Goal: Task Accomplishment & Management: Manage account settings

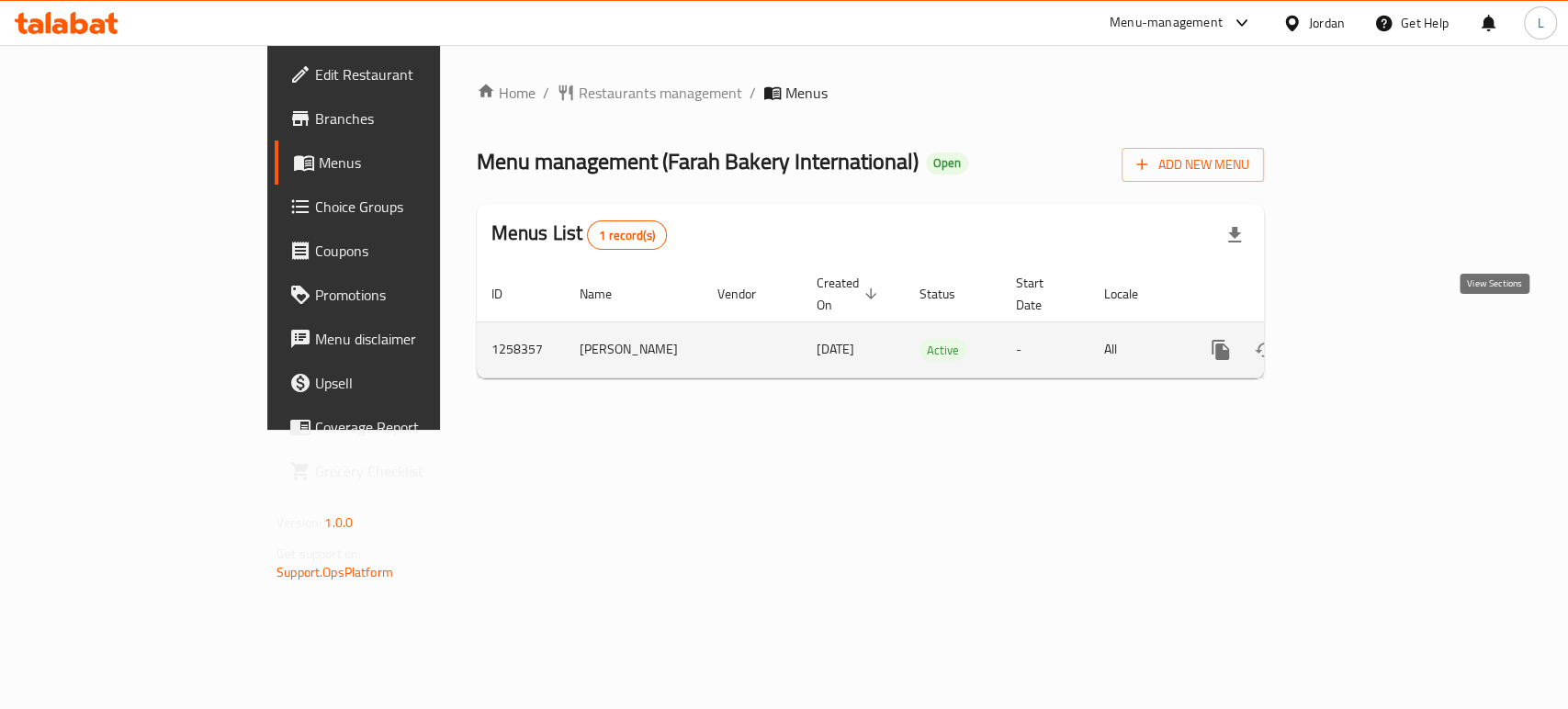
click at [1375, 340] on link "enhanced table" at bounding box center [1353, 349] width 44 height 44
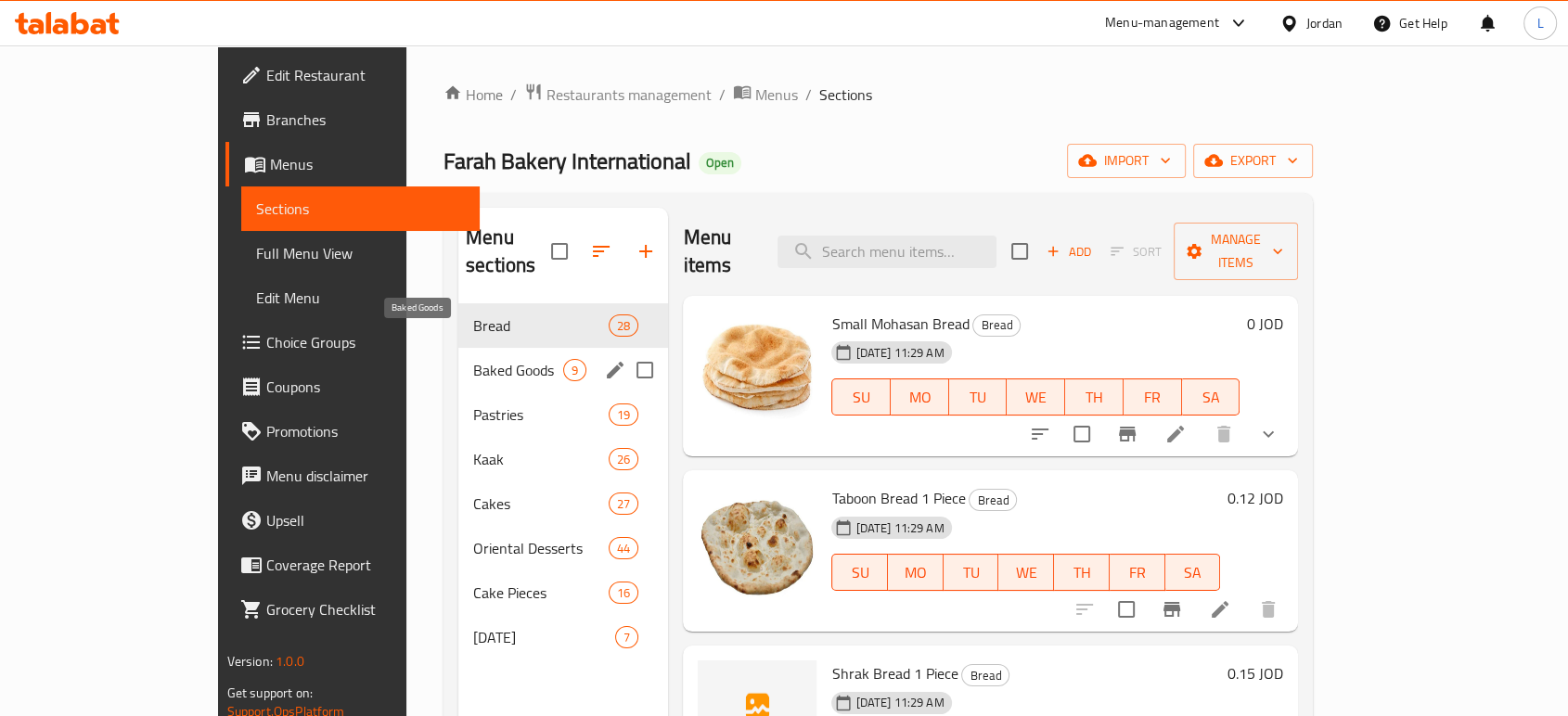
click at [473, 359] on span "Baked Goods" at bounding box center [518, 370] width 90 height 22
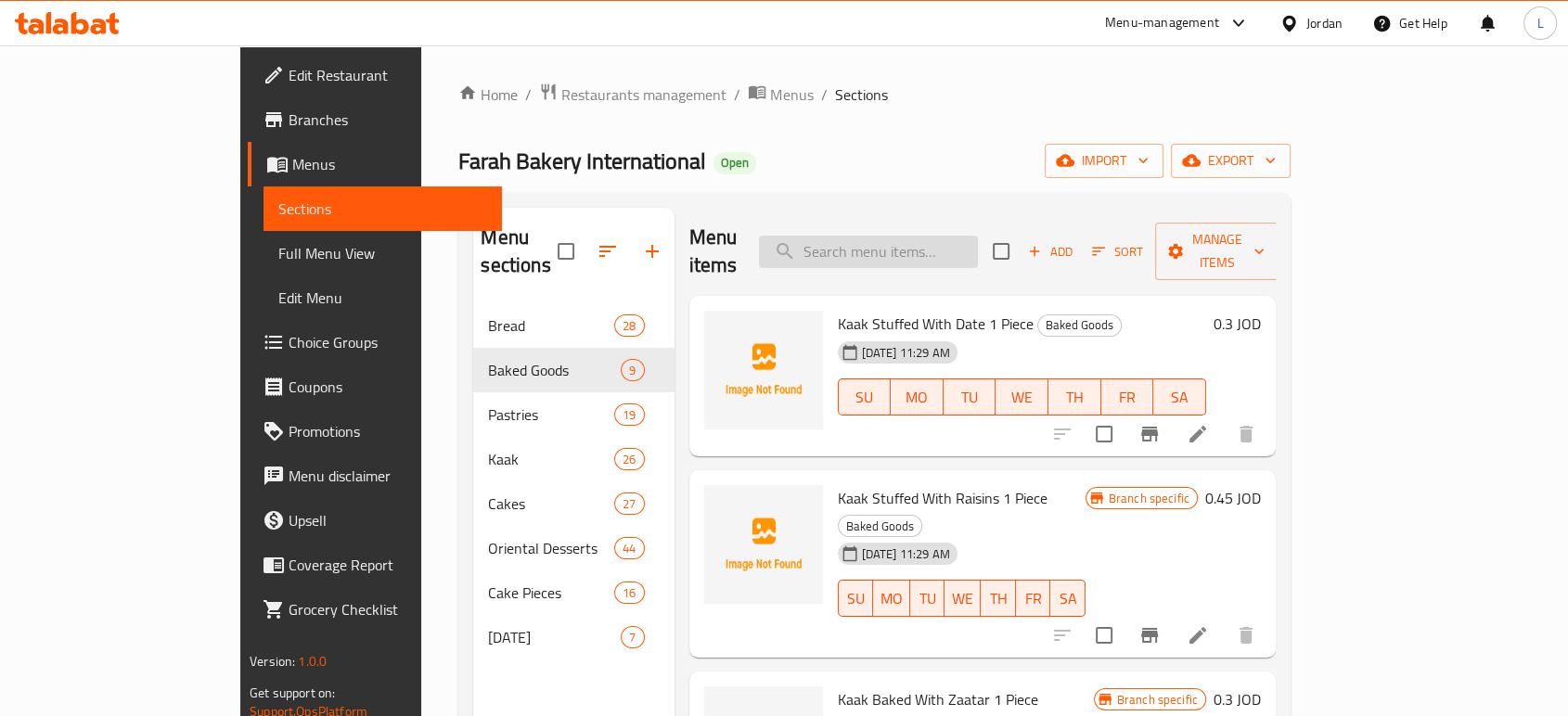
click at [956, 235] on input "search" at bounding box center [869, 252] width 219 height 32
paste input "Chocolate dipped donuts"
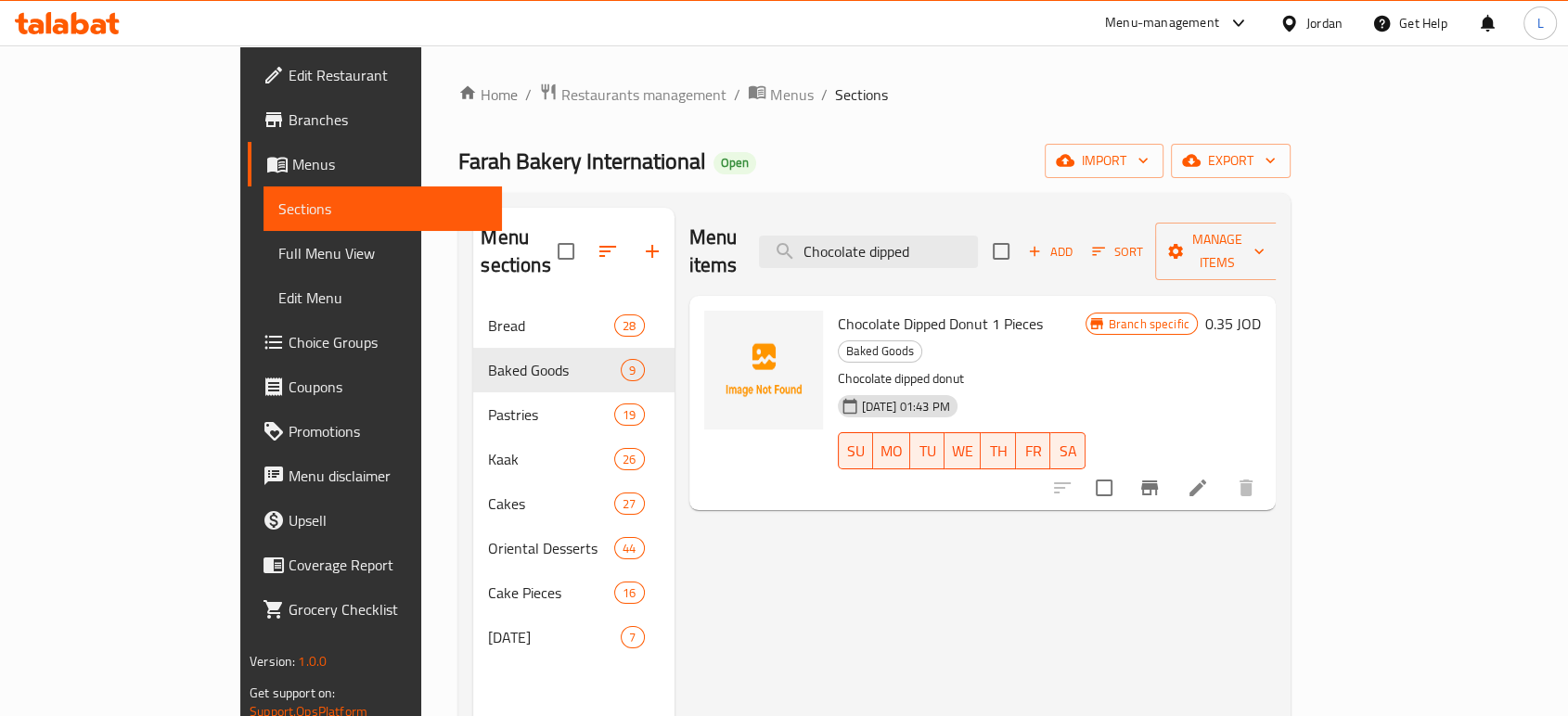
type input "Chocolate dipped"
click at [1158, 481] on icon "Branch-specific-item" at bounding box center [1150, 488] width 17 height 15
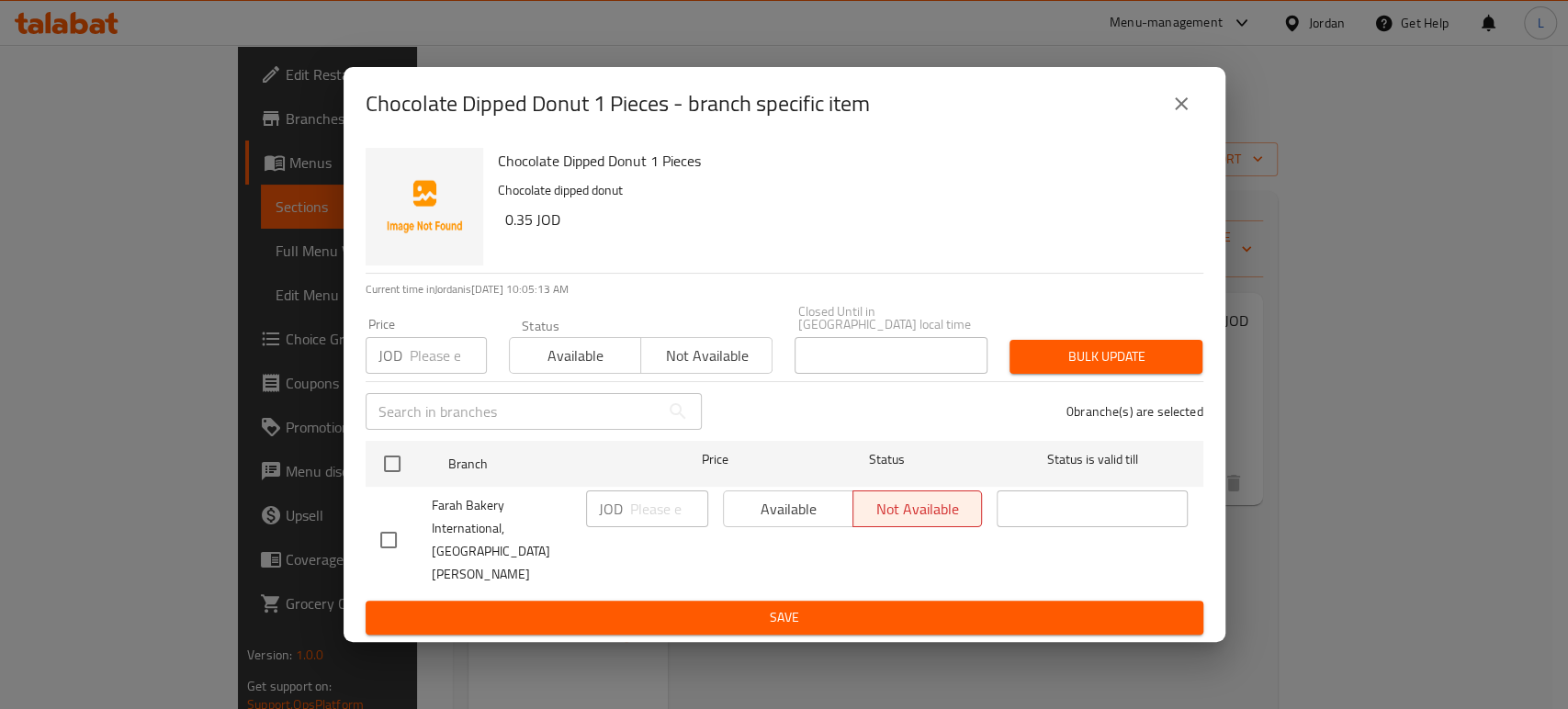
click at [551, 358] on span "Available" at bounding box center [576, 356] width 117 height 26
click at [572, 600] on button "Save" at bounding box center [784, 617] width 837 height 34
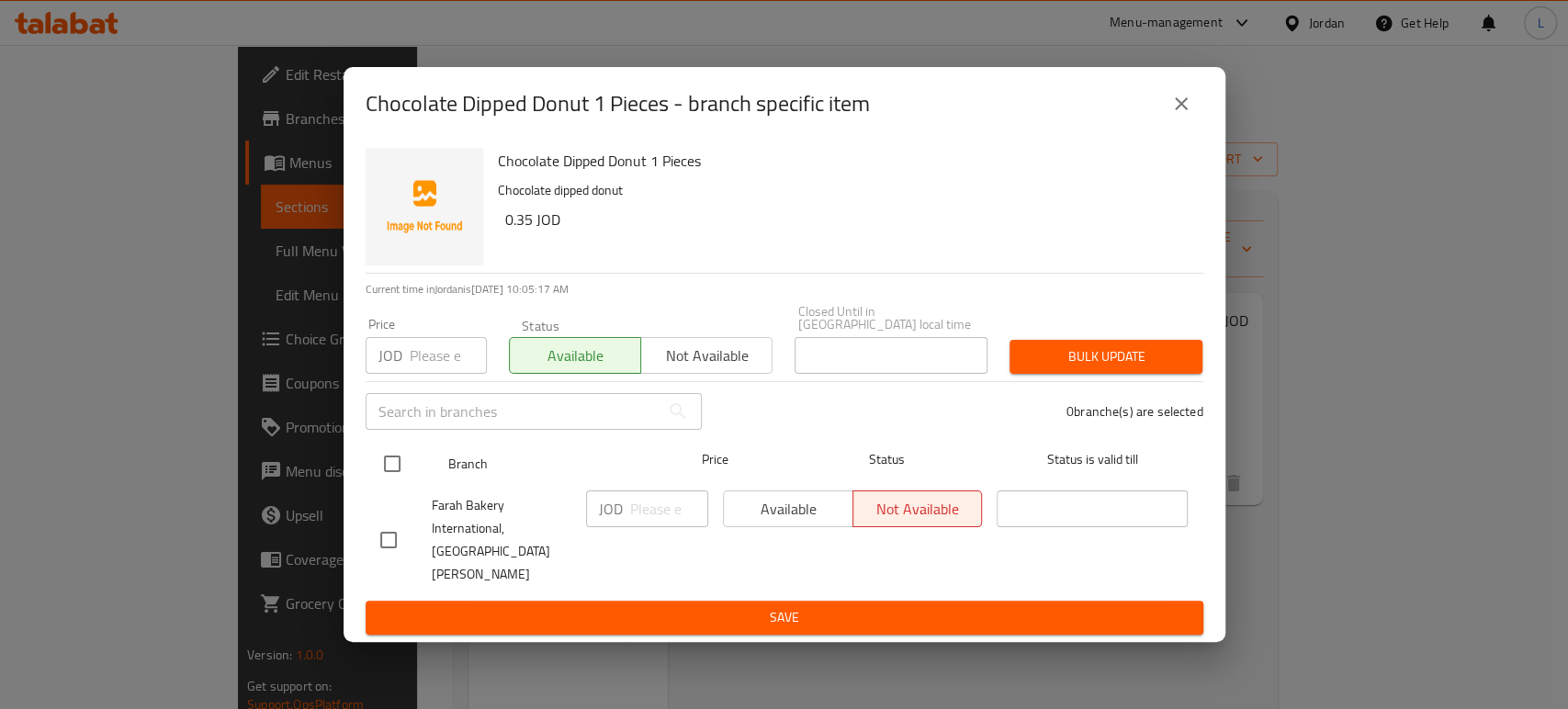
click at [389, 468] on input "checkbox" at bounding box center [392, 464] width 39 height 39
checkbox input "true"
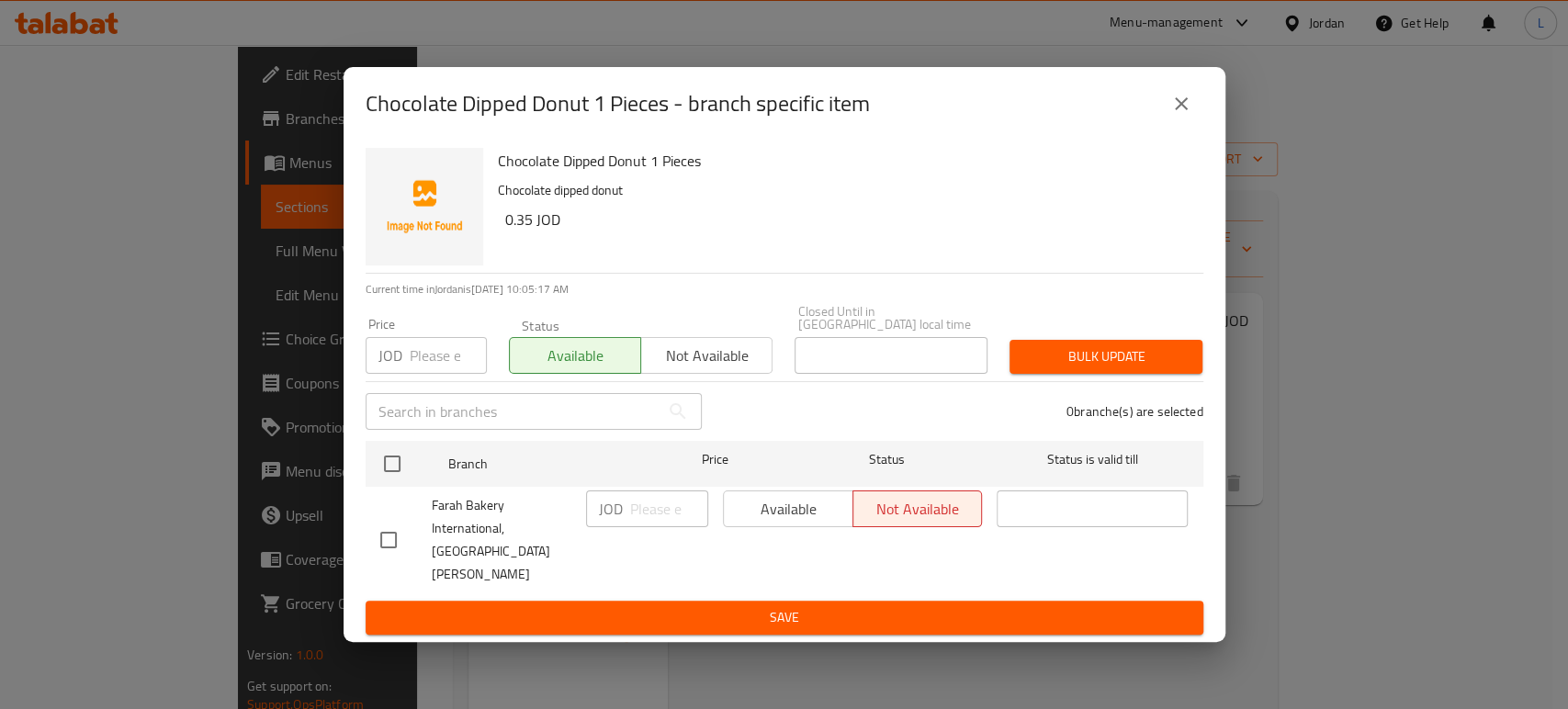
checkbox input "true"
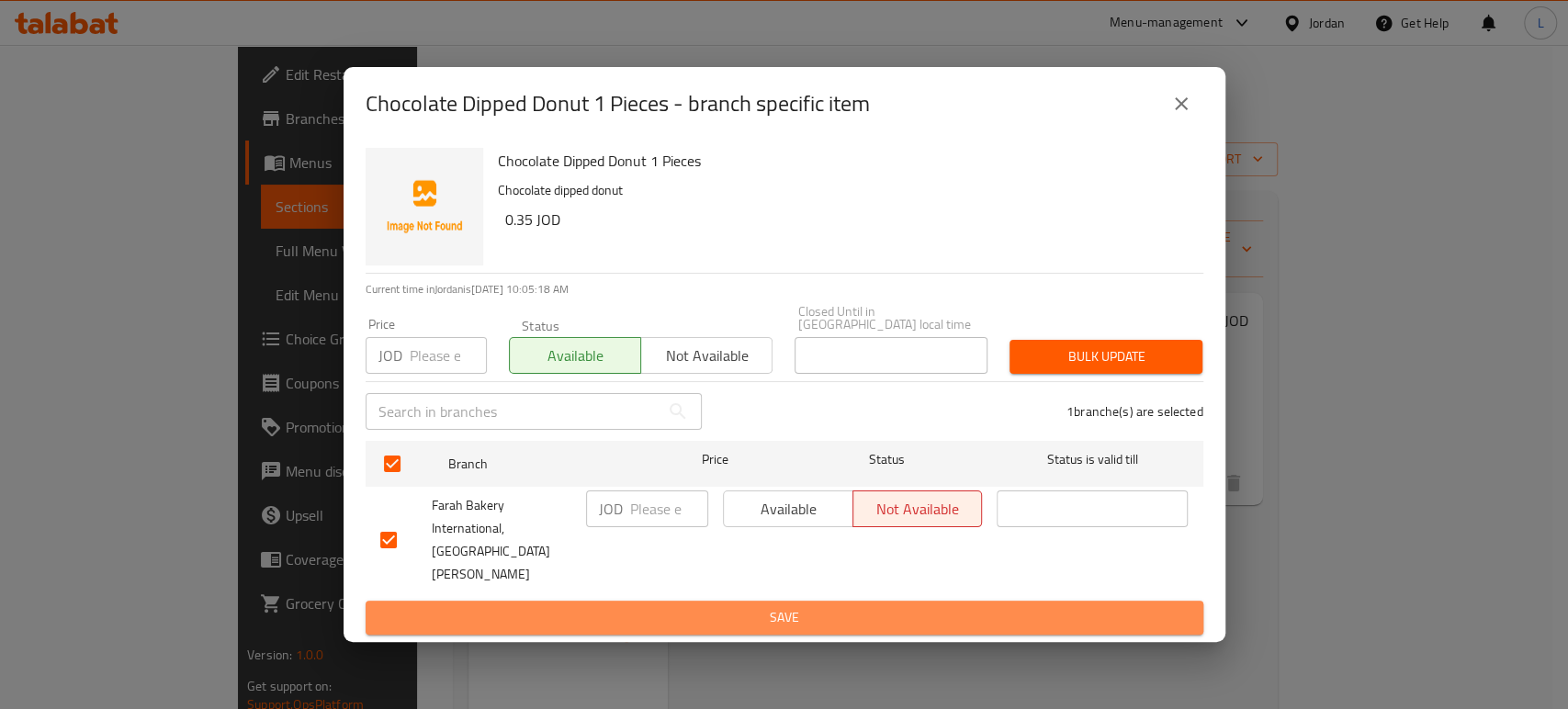
click at [713, 609] on span "Save" at bounding box center [784, 617] width 808 height 23
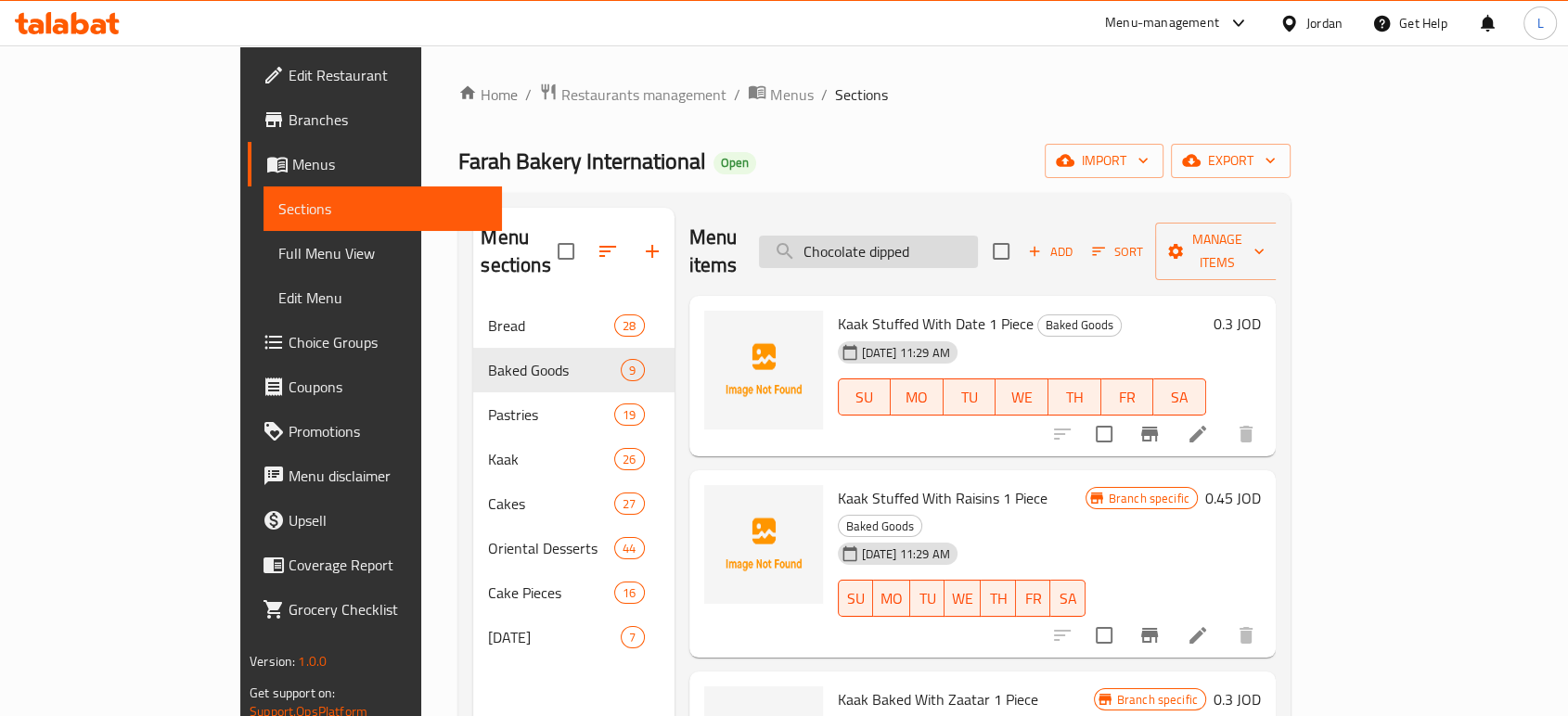
click at [965, 239] on input "Chocolate dipped" at bounding box center [869, 252] width 219 height 32
paste input "zaetar baladi"
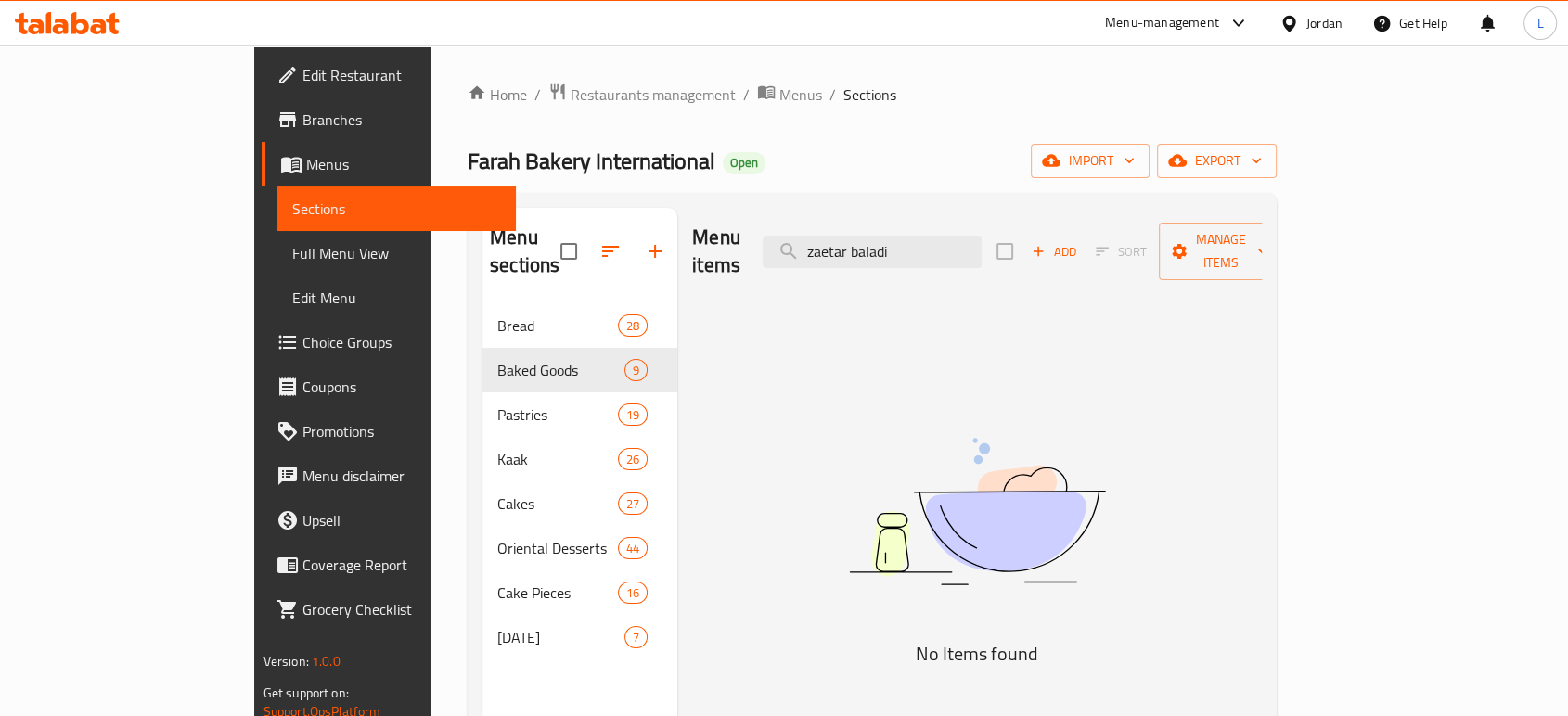
type input "zaetar baladi"
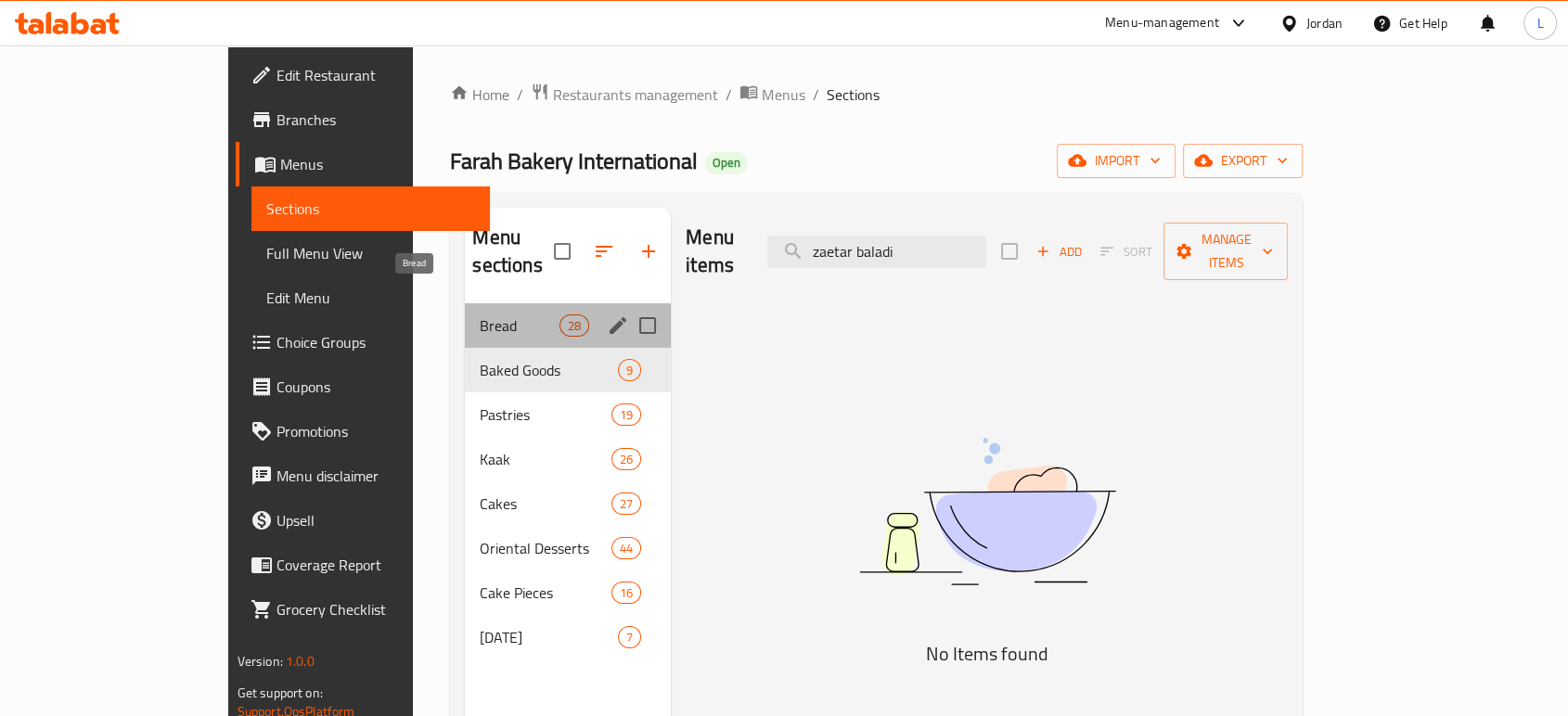
click at [480, 315] on span "Bread" at bounding box center [519, 325] width 79 height 22
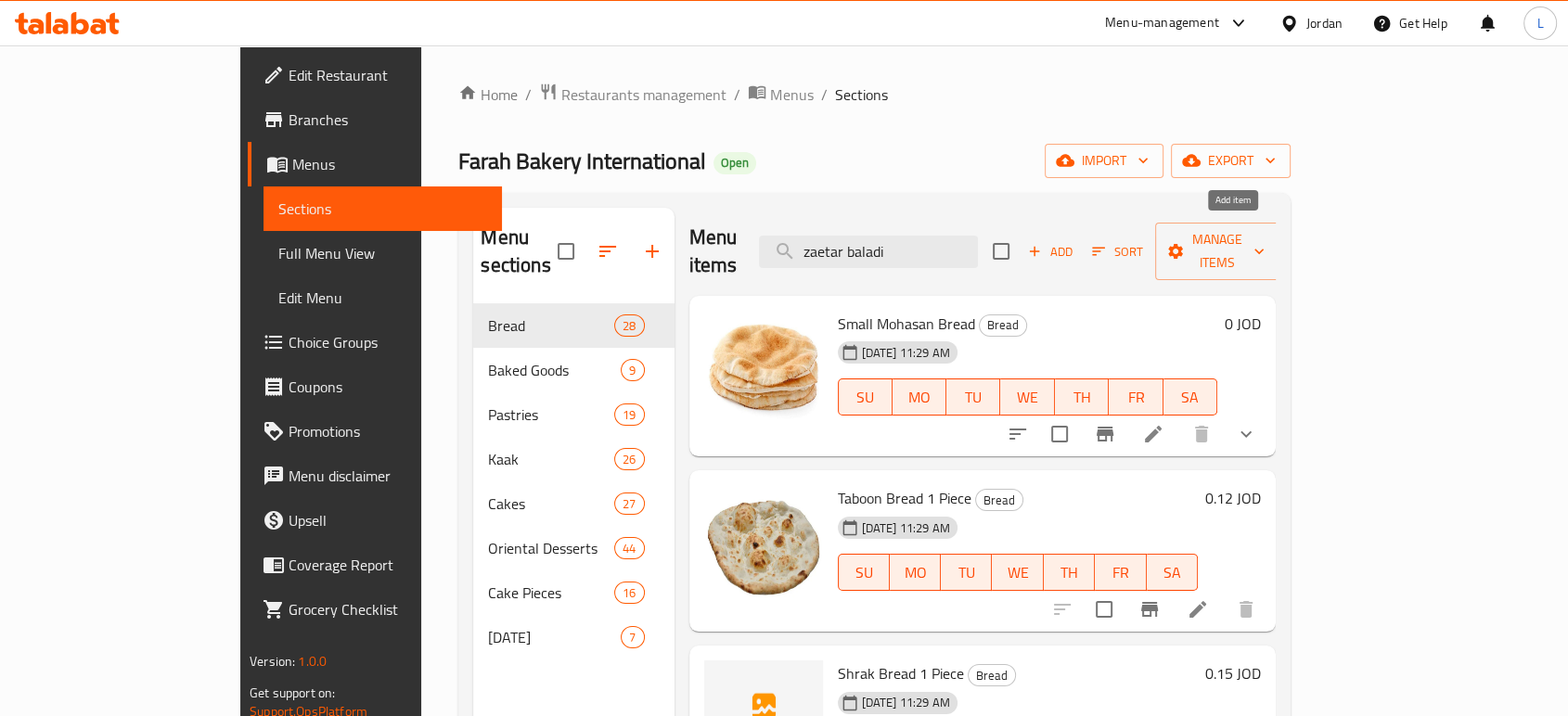
click at [1076, 241] on span "Add" at bounding box center [1050, 252] width 51 height 21
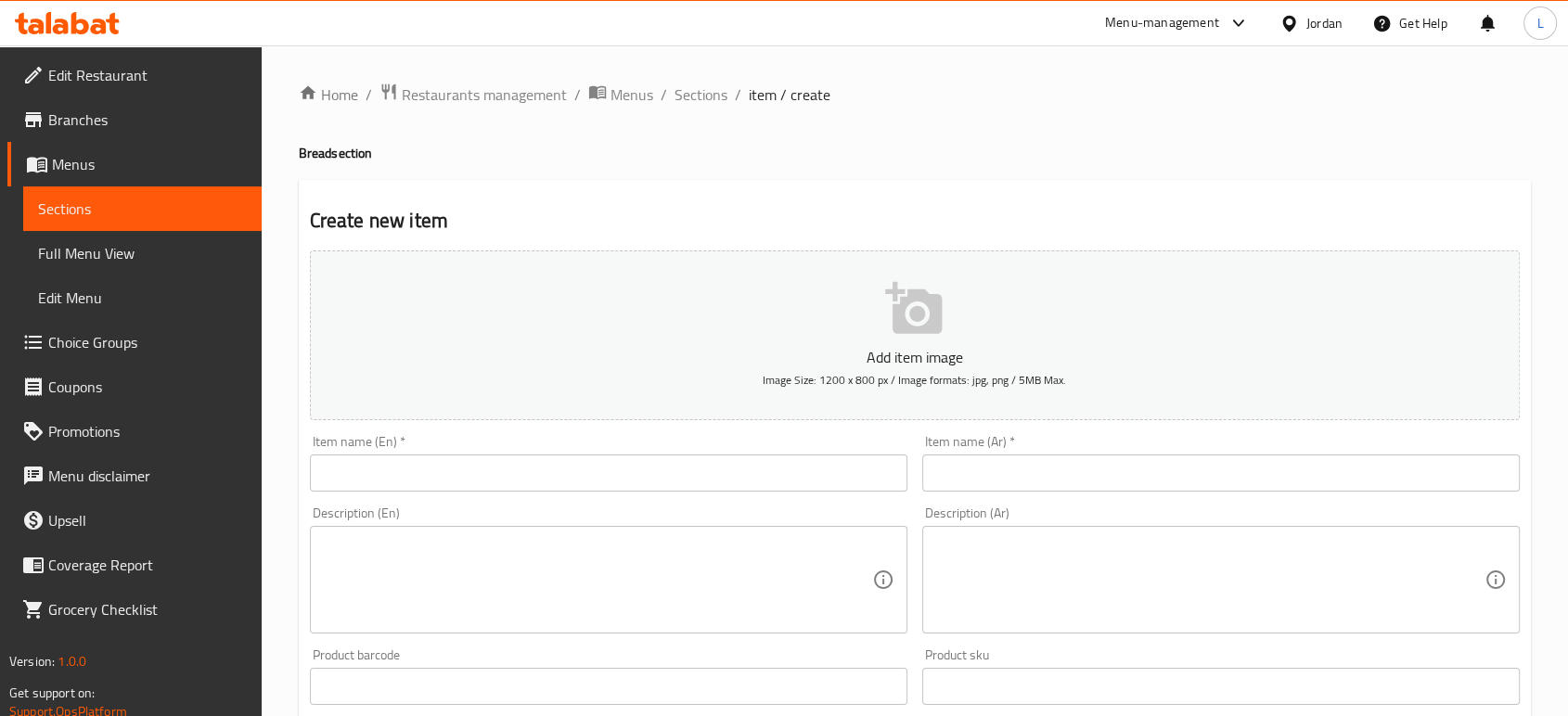
click at [594, 480] on input "text" at bounding box center [609, 473] width 598 height 37
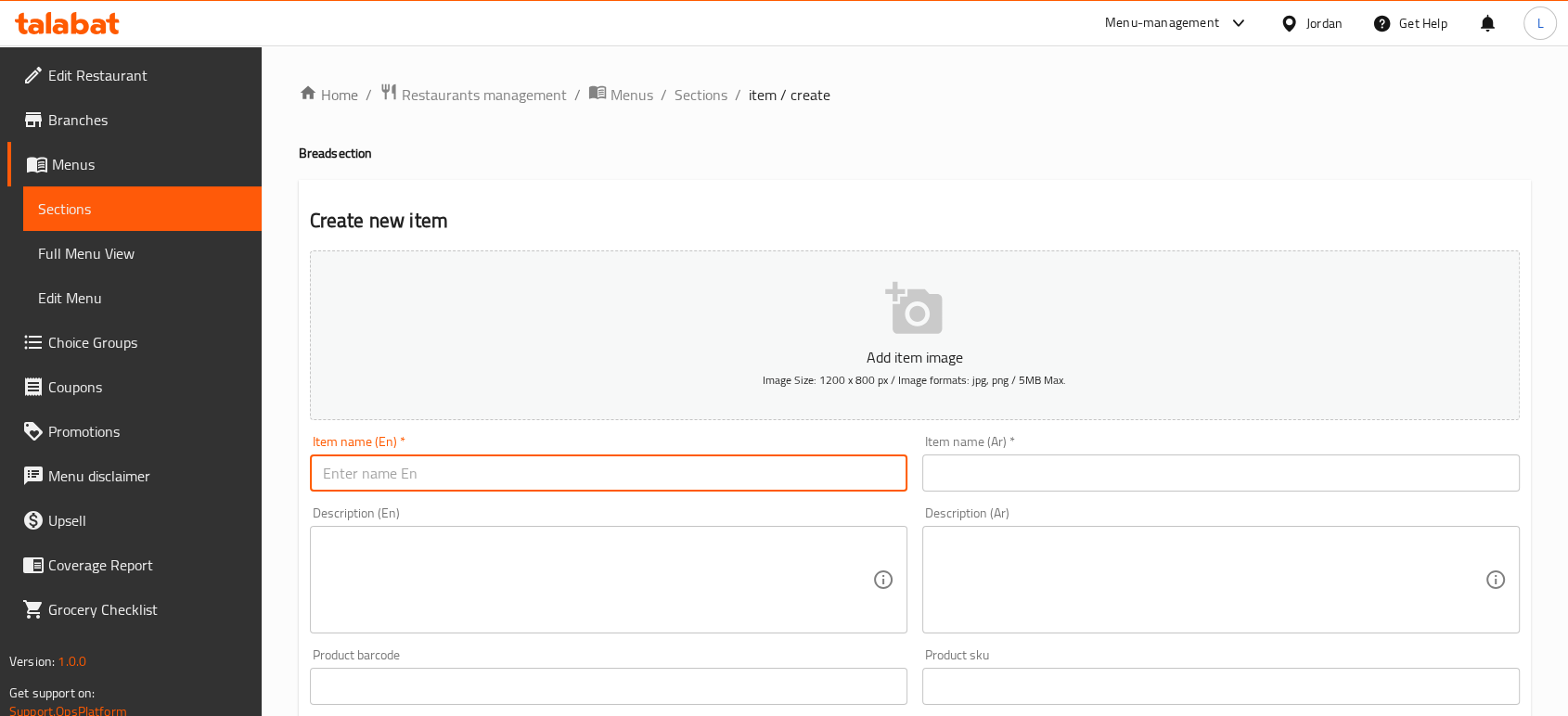
paste input "zaetar baladi"
type input "zaetar baladi"
click at [1033, 465] on input "text" at bounding box center [1221, 473] width 598 height 37
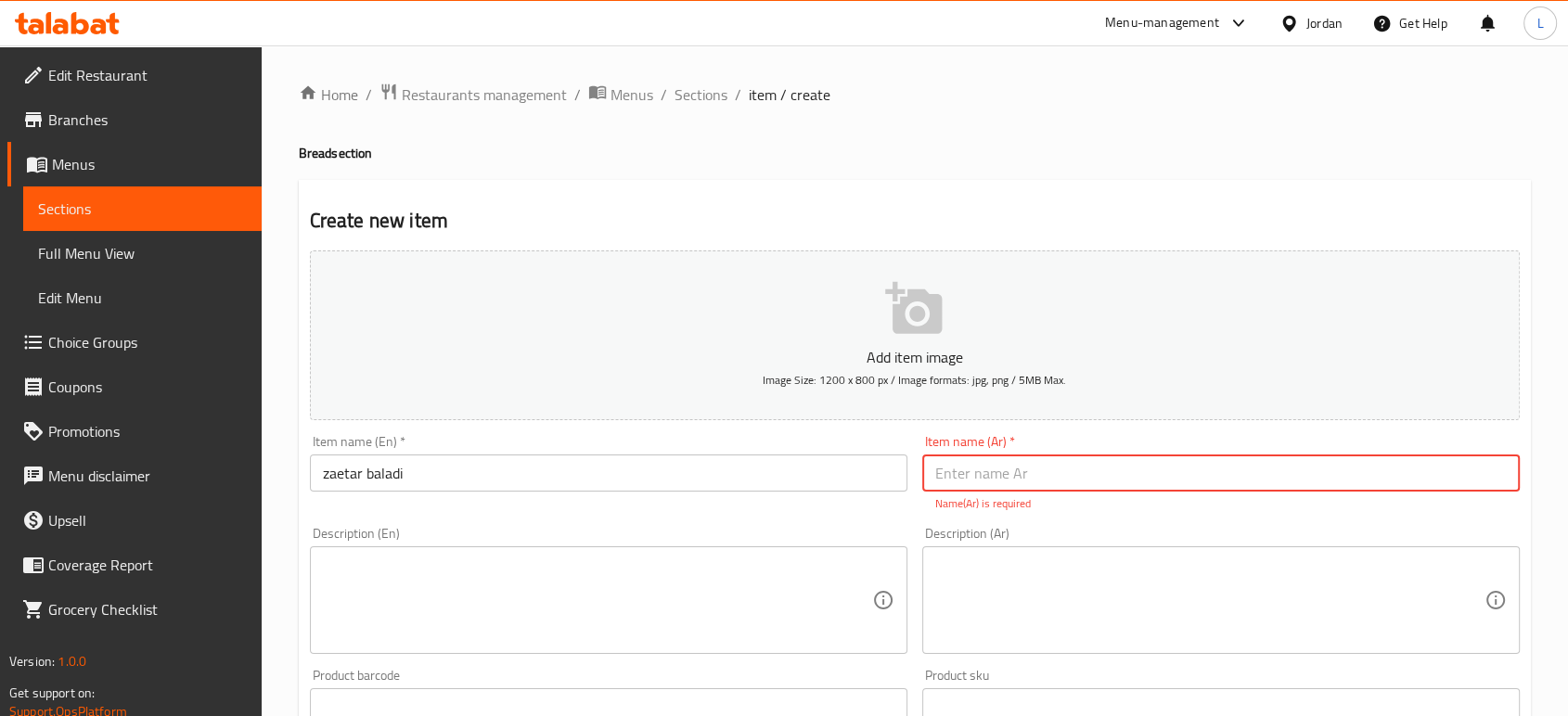
click at [1008, 479] on input "text" at bounding box center [1221, 473] width 598 height 37
paste input "زعتر بلدي"
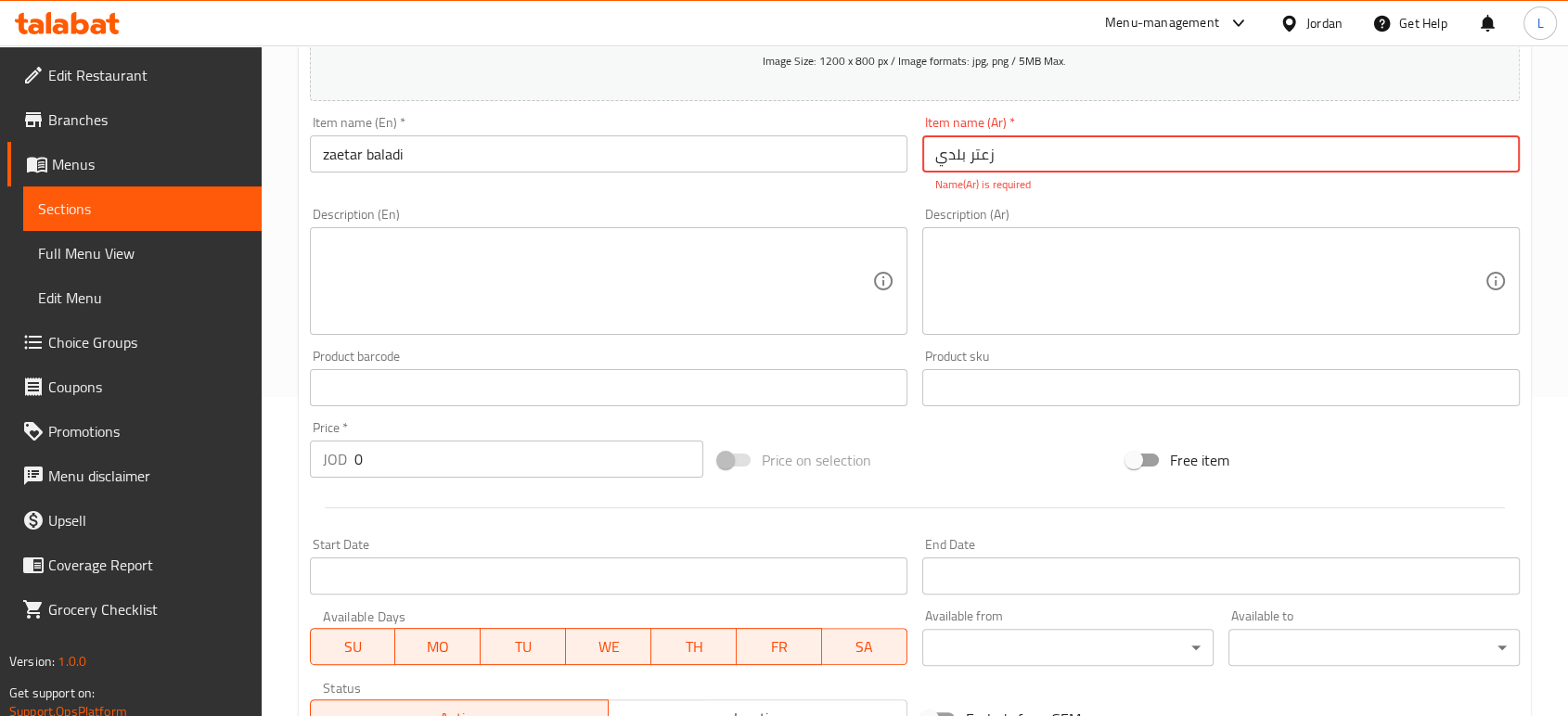
scroll to position [515, 0]
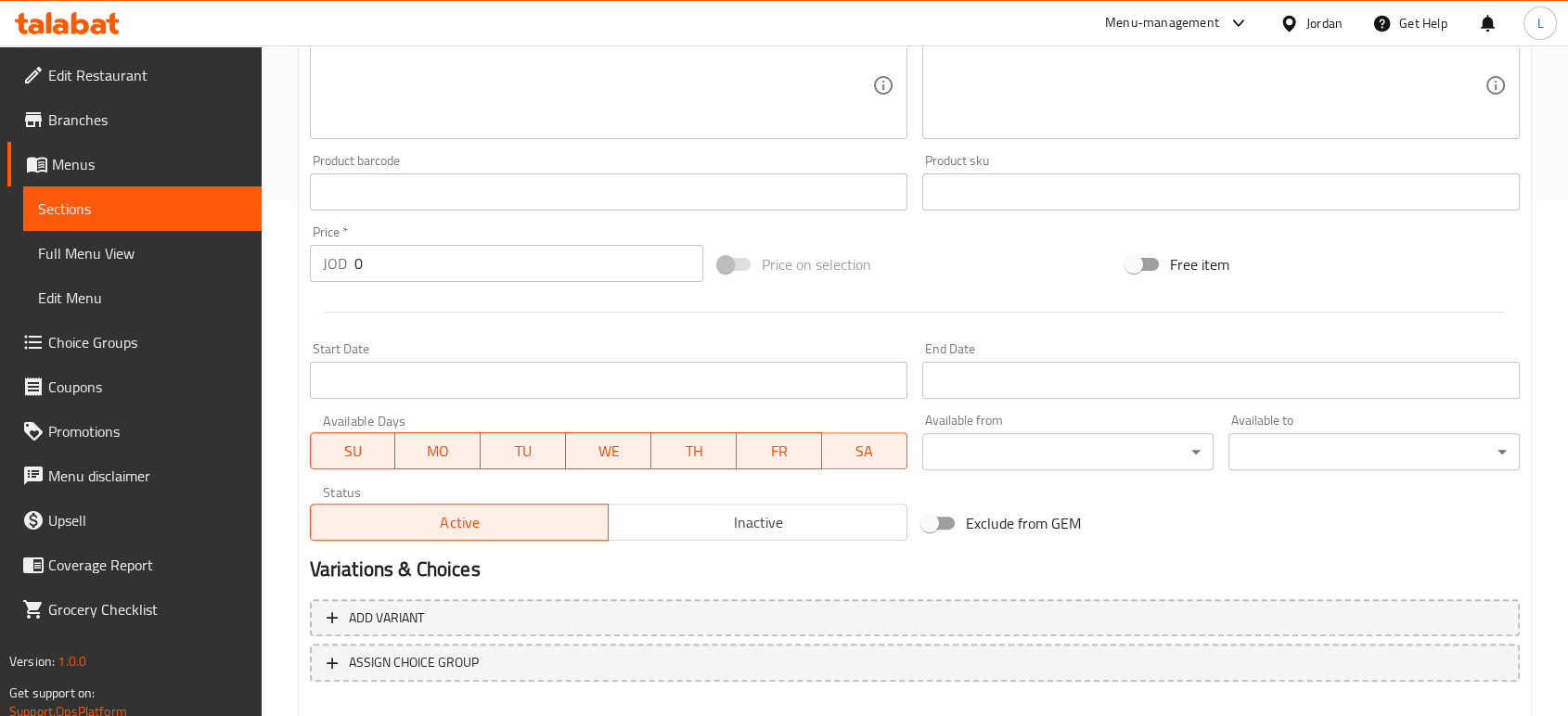
type input "زعتر بلدي"
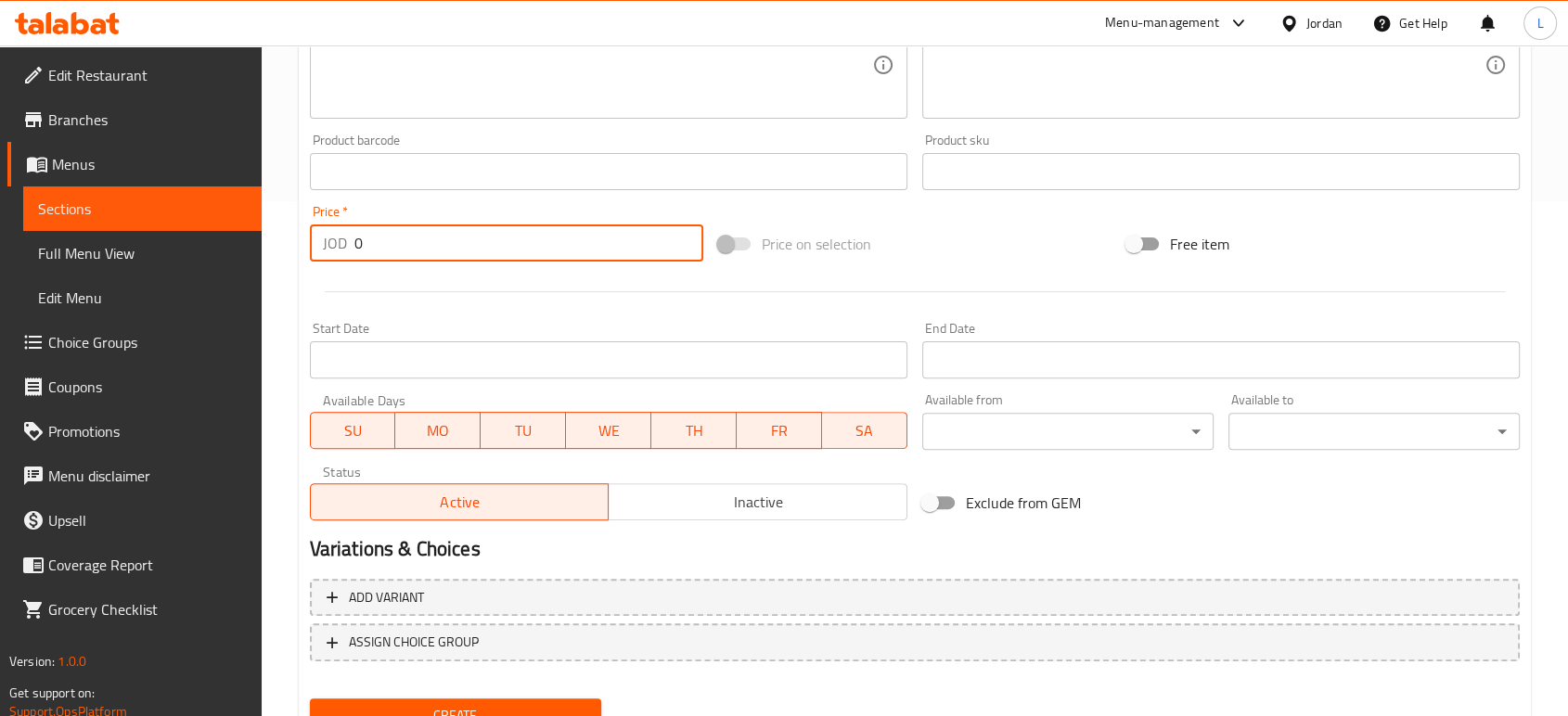
drag, startPoint x: 400, startPoint y: 276, endPoint x: 327, endPoint y: 264, distance: 74.0
click at [327, 264] on div "Price   * JOD 0 Price *" at bounding box center [506, 233] width 408 height 72
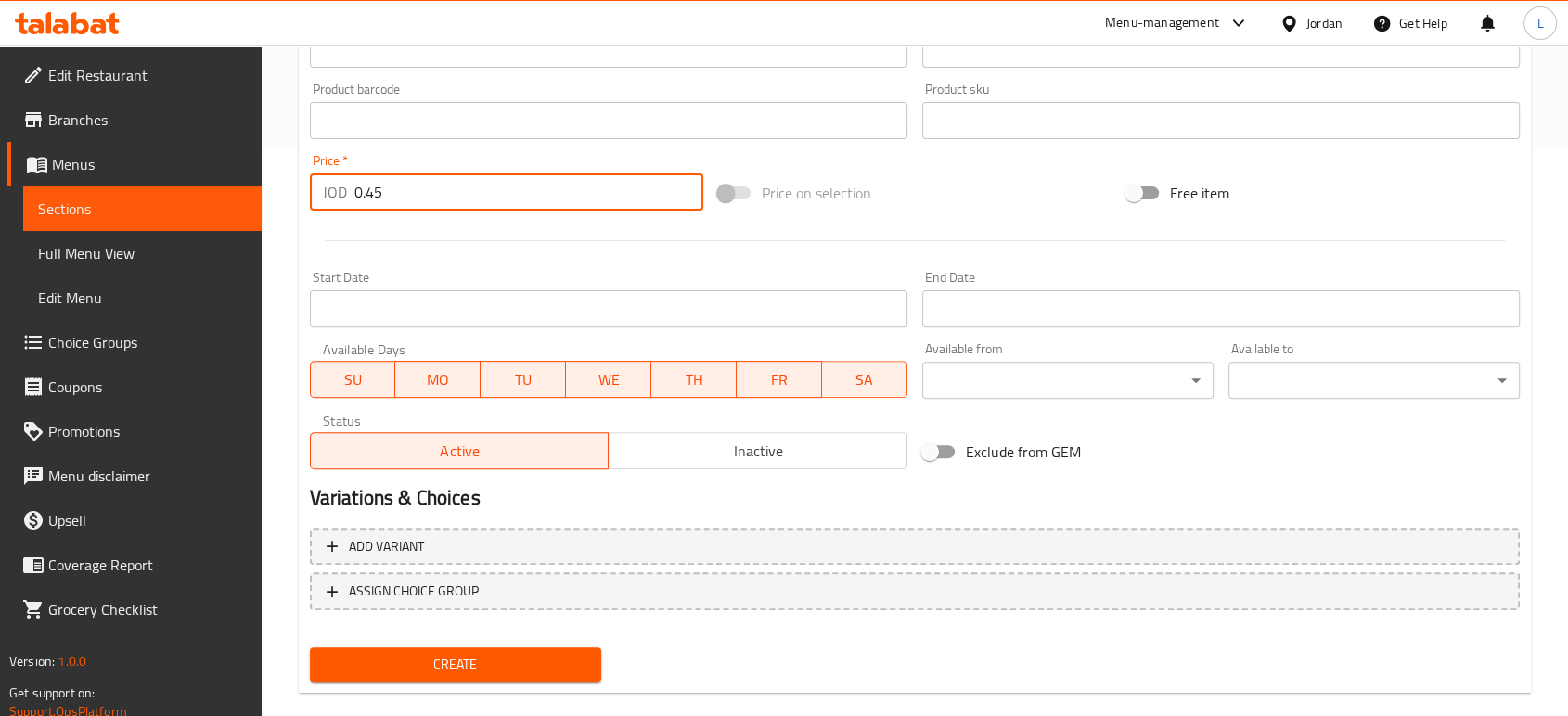
scroll to position [594, 0]
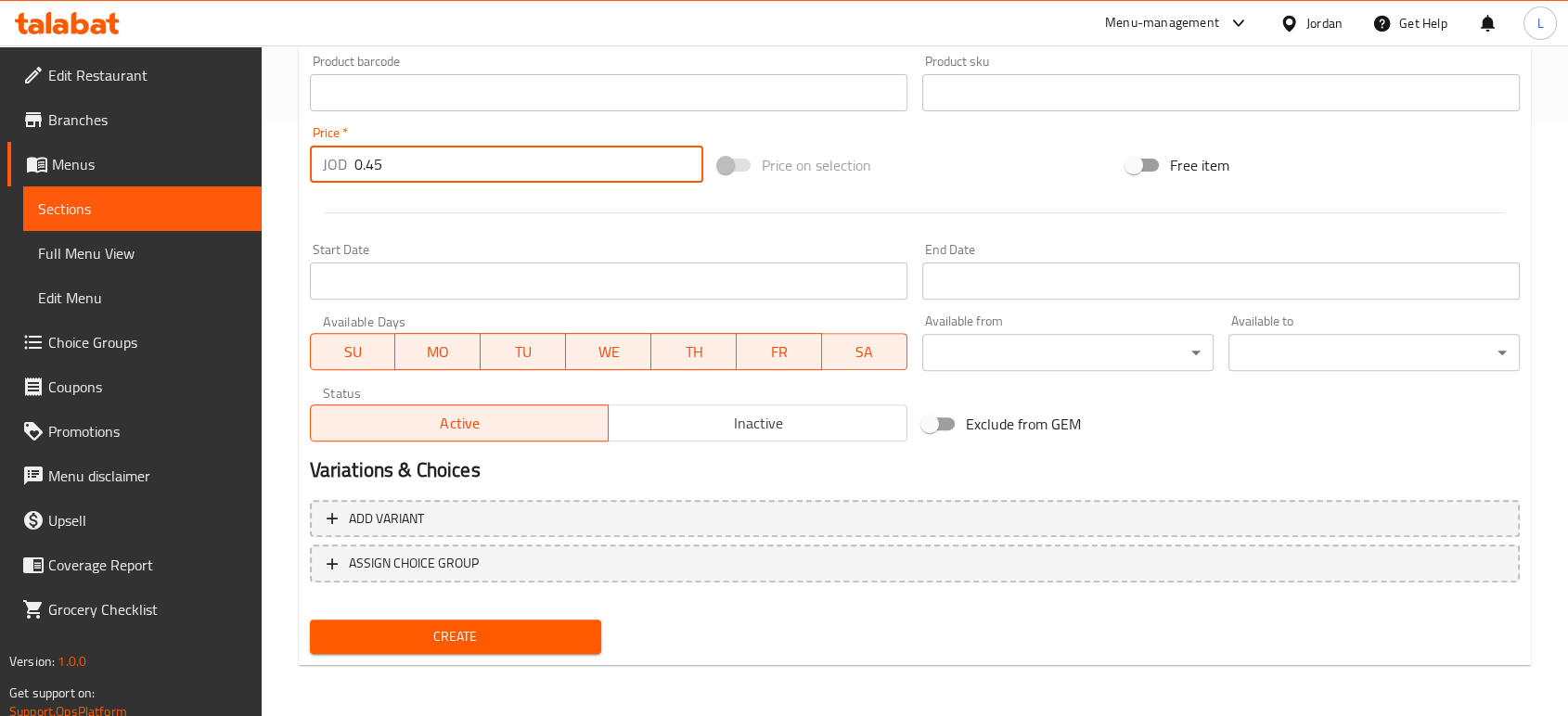
type input "0.45"
click at [451, 637] on span "Create" at bounding box center [456, 637] width 261 height 23
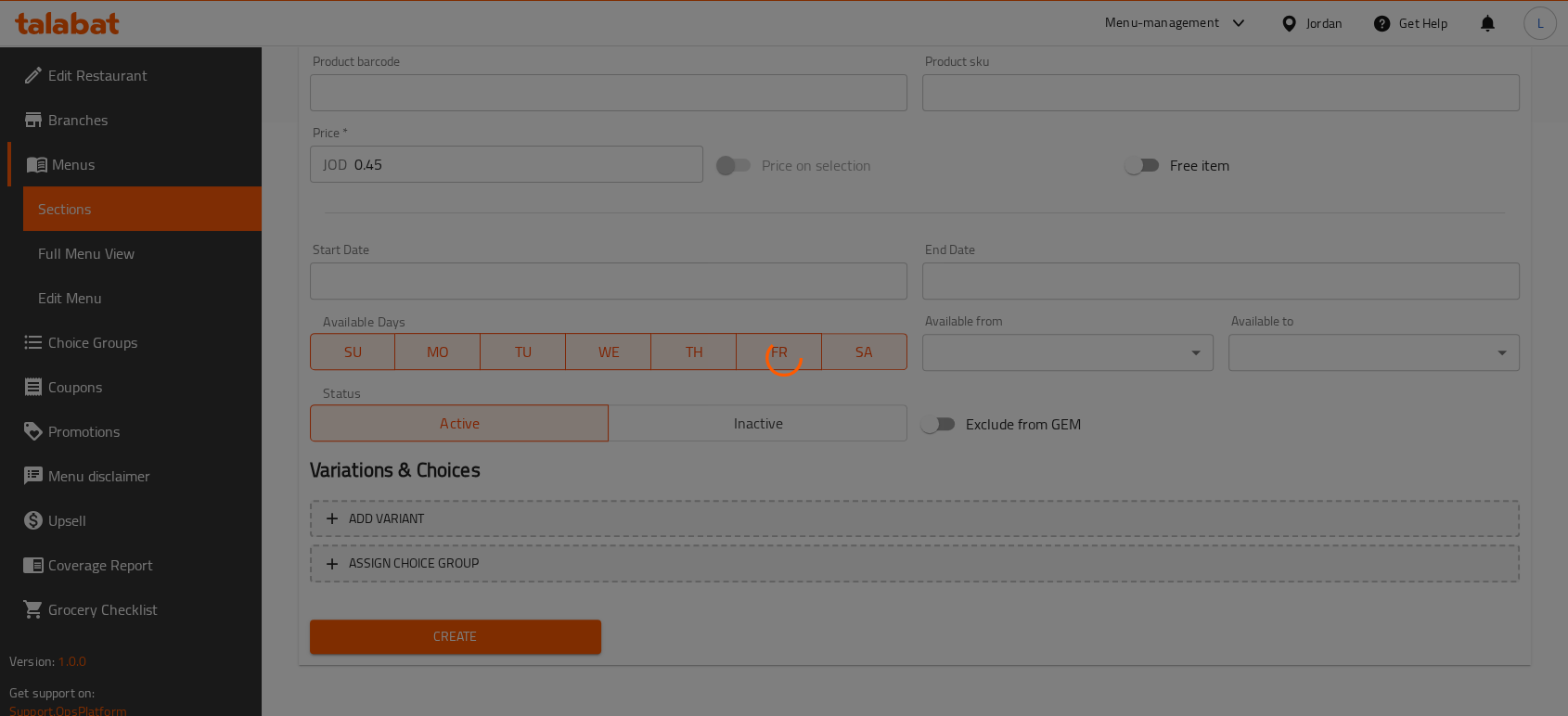
type input "0"
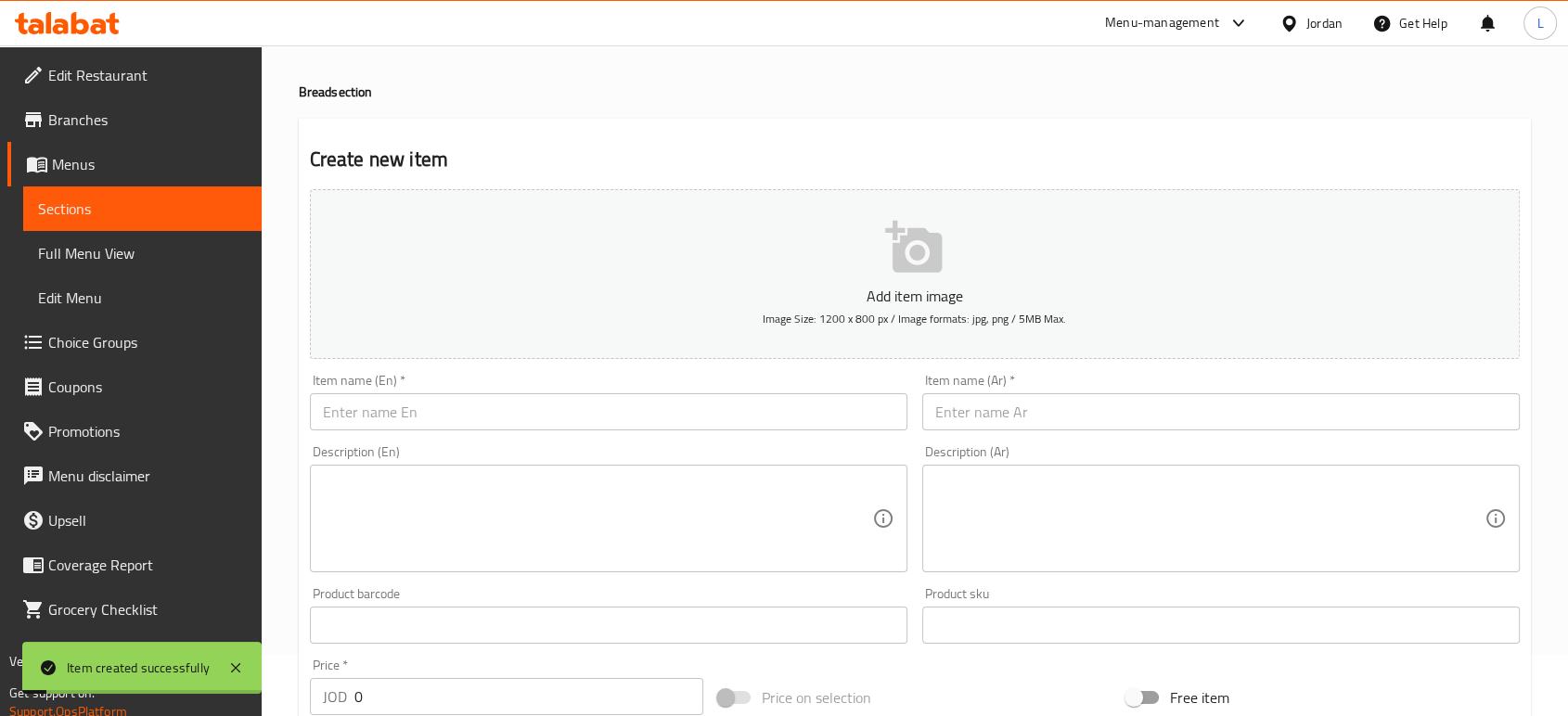
scroll to position [0, 0]
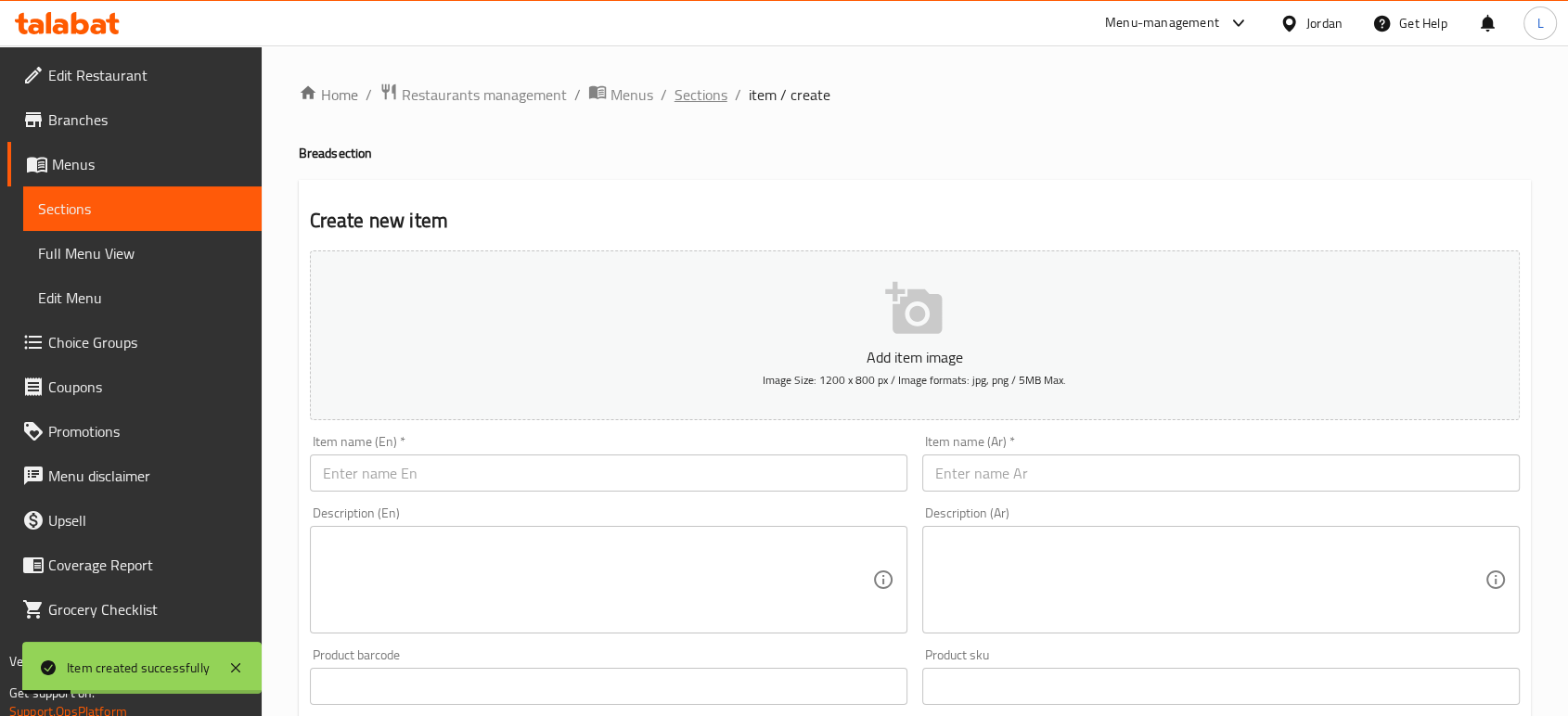
click at [702, 96] on span "Sections" at bounding box center [700, 94] width 52 height 22
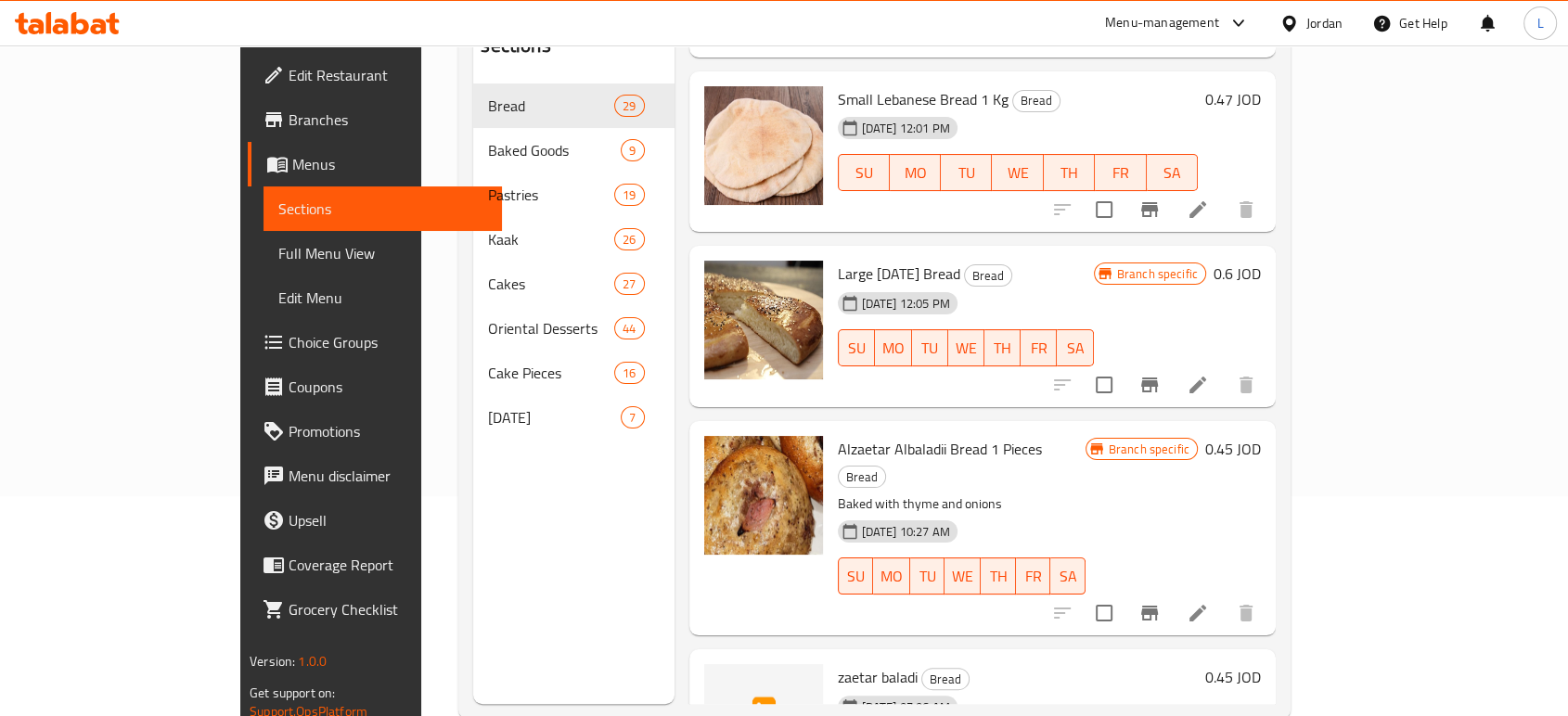
scroll to position [259, 0]
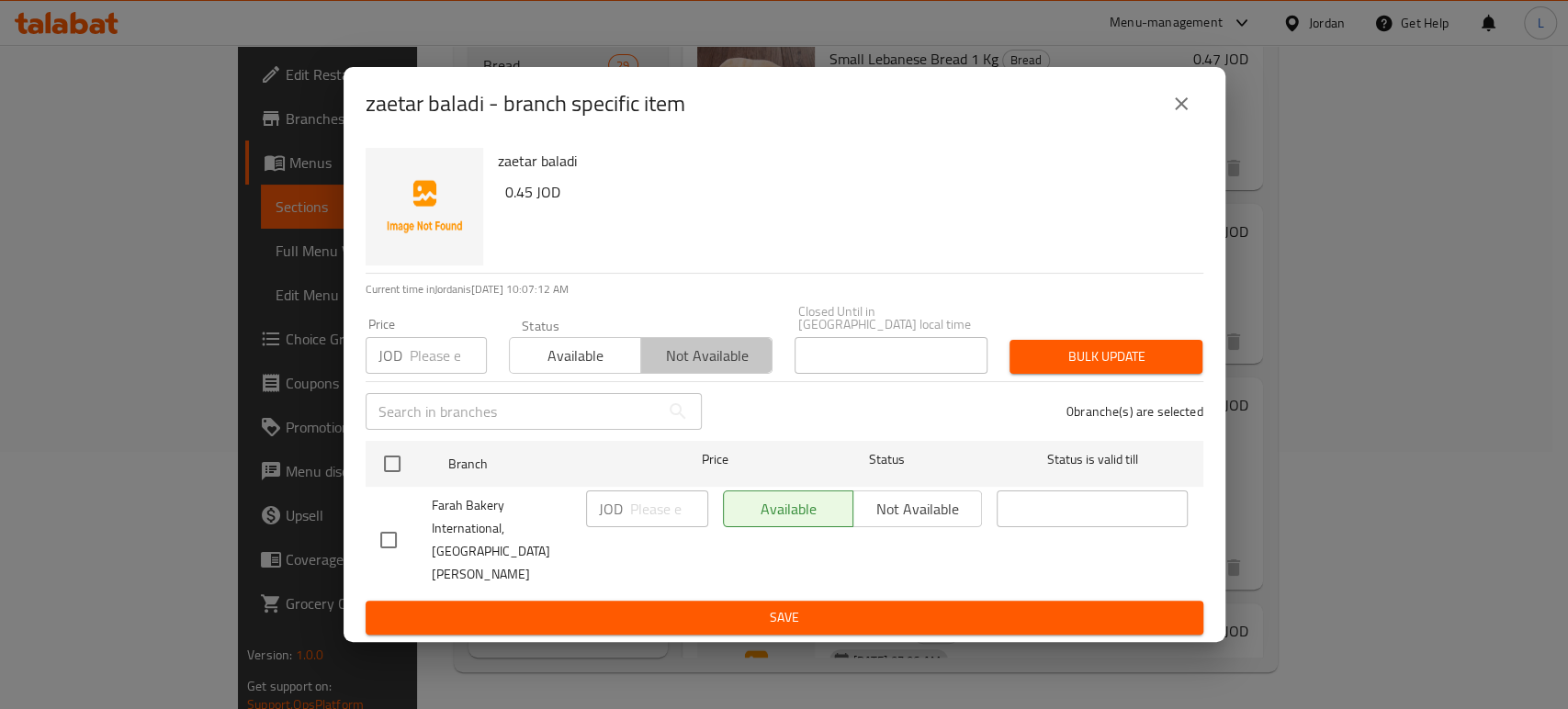
click at [707, 362] on span "Not available" at bounding box center [707, 356] width 117 height 26
click at [758, 606] on span "Save" at bounding box center [784, 617] width 808 height 23
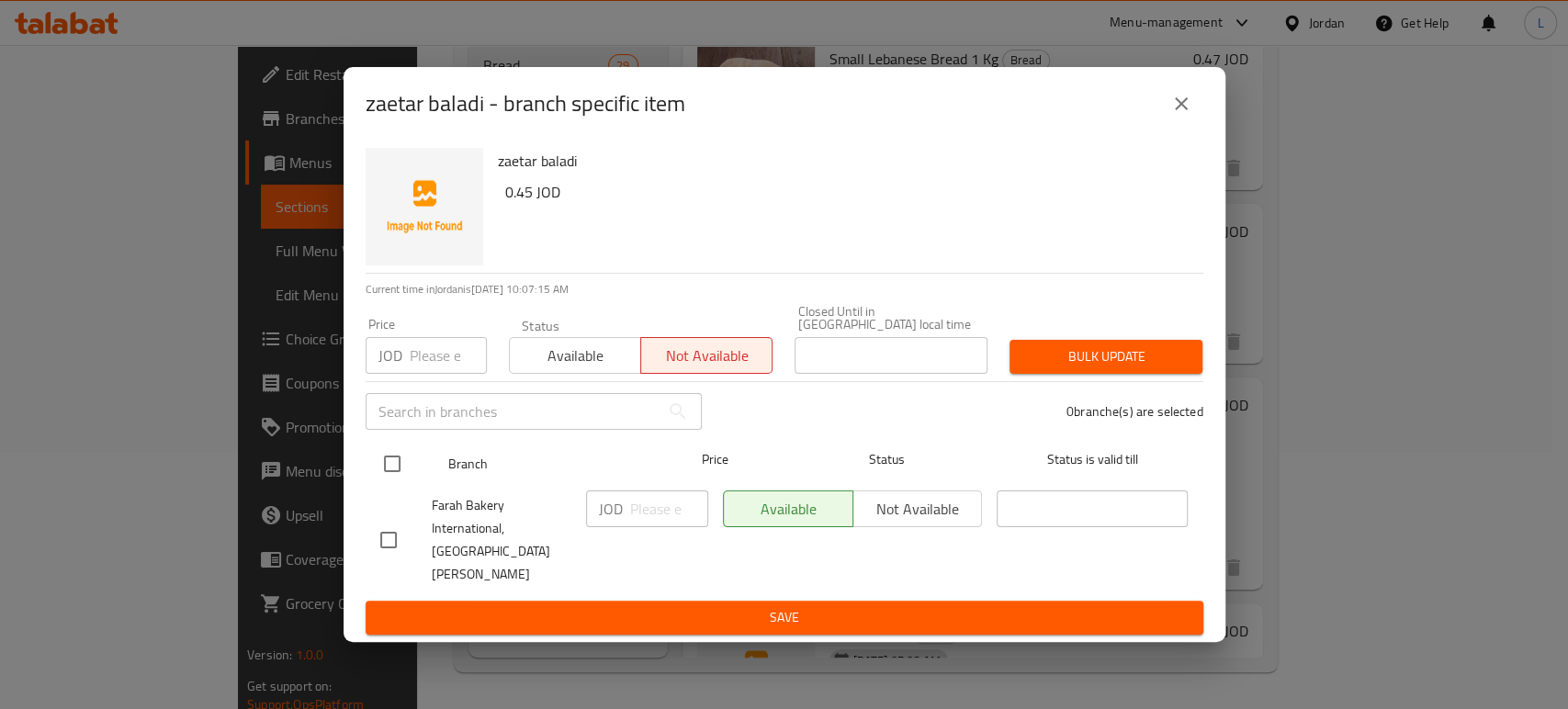
drag, startPoint x: 391, startPoint y: 467, endPoint x: 399, endPoint y: 469, distance: 8.2
click at [391, 468] on input "checkbox" at bounding box center [392, 464] width 39 height 39
checkbox input "true"
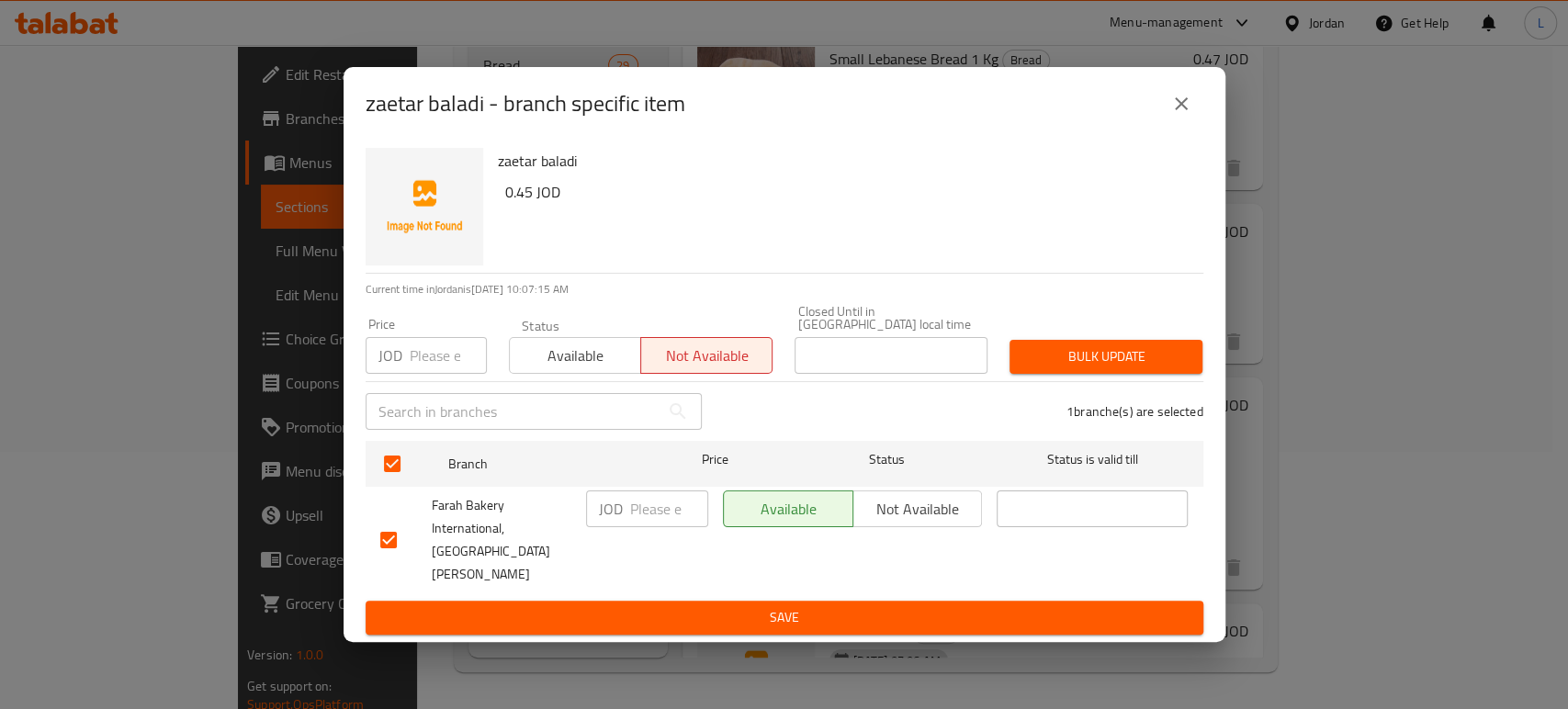
click at [683, 606] on span "Save" at bounding box center [784, 617] width 808 height 23
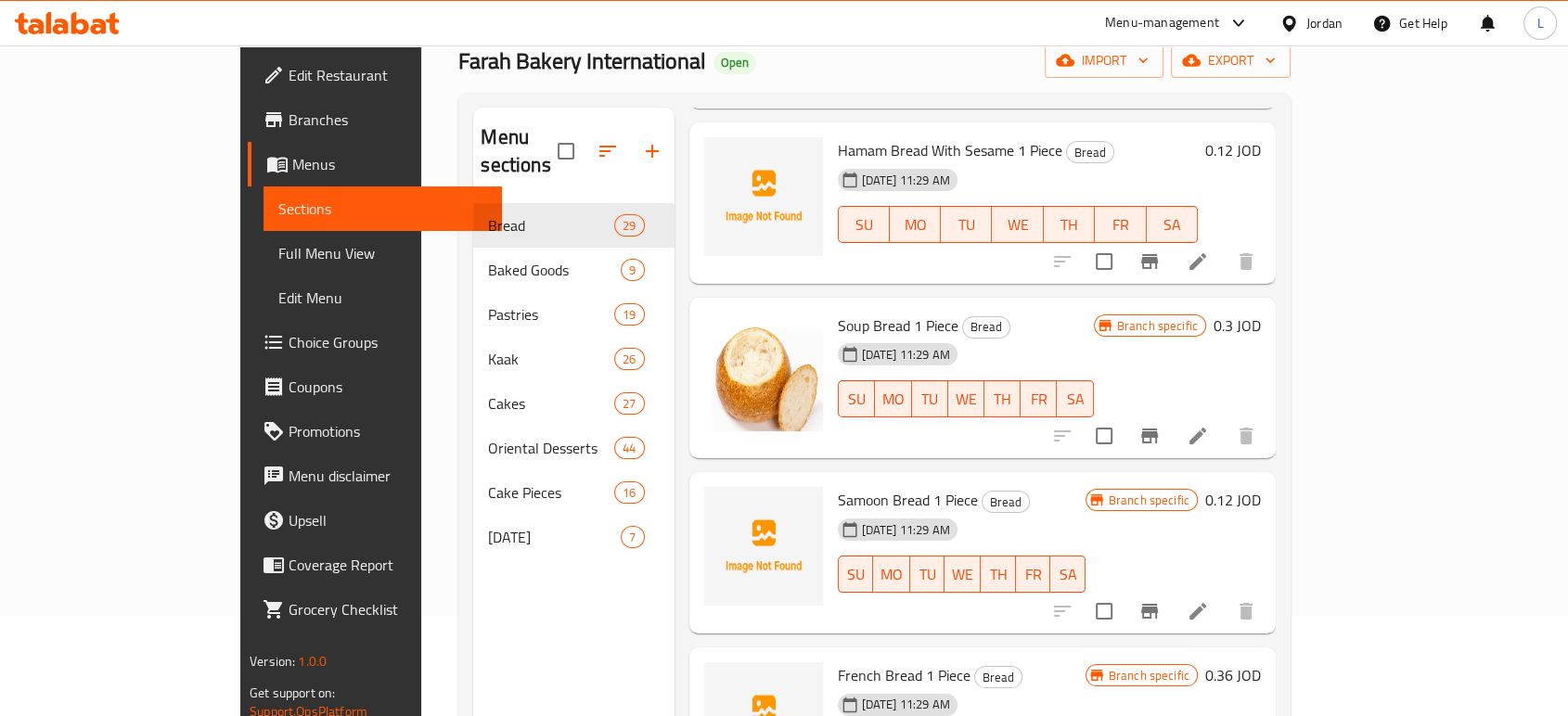
scroll to position [0, 0]
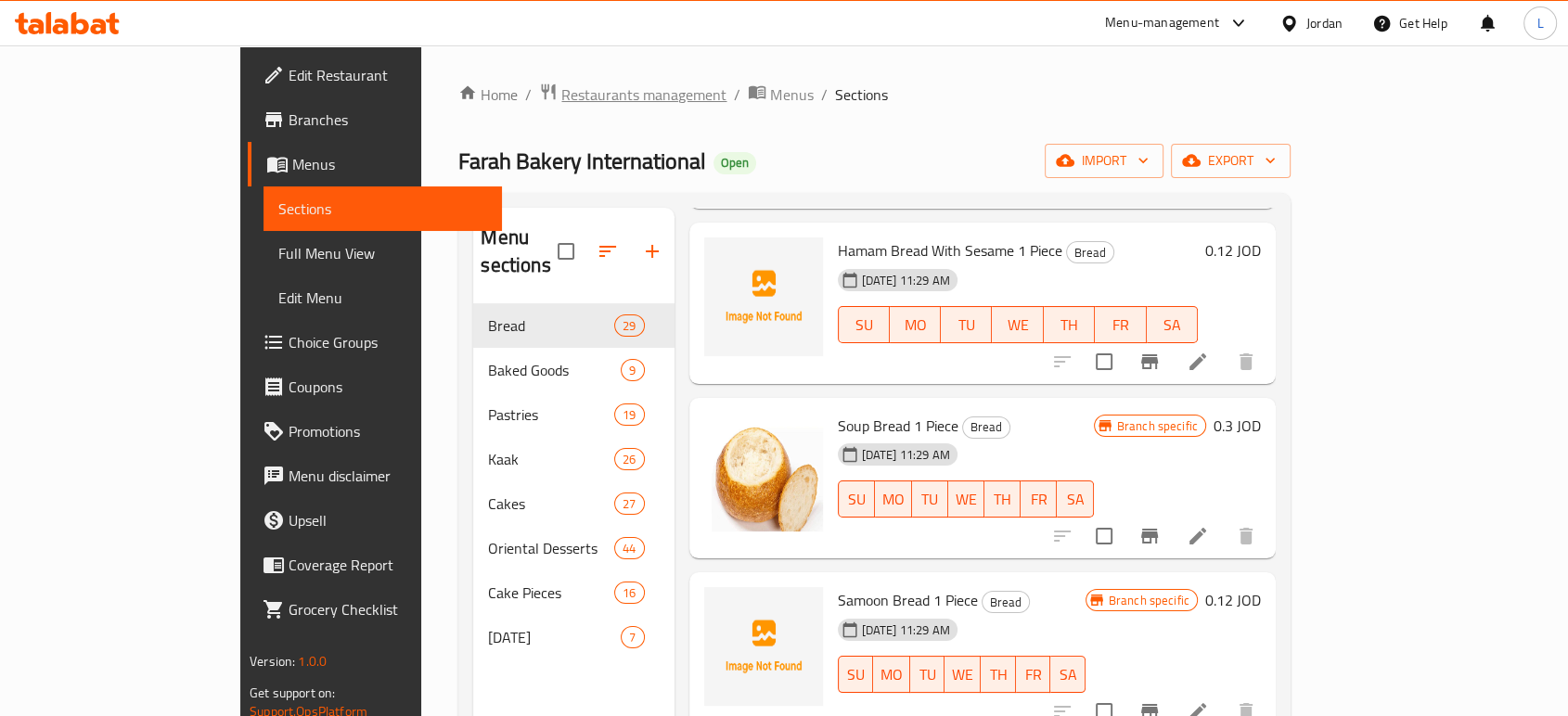
click at [562, 97] on span "Restaurants management" at bounding box center [644, 94] width 165 height 22
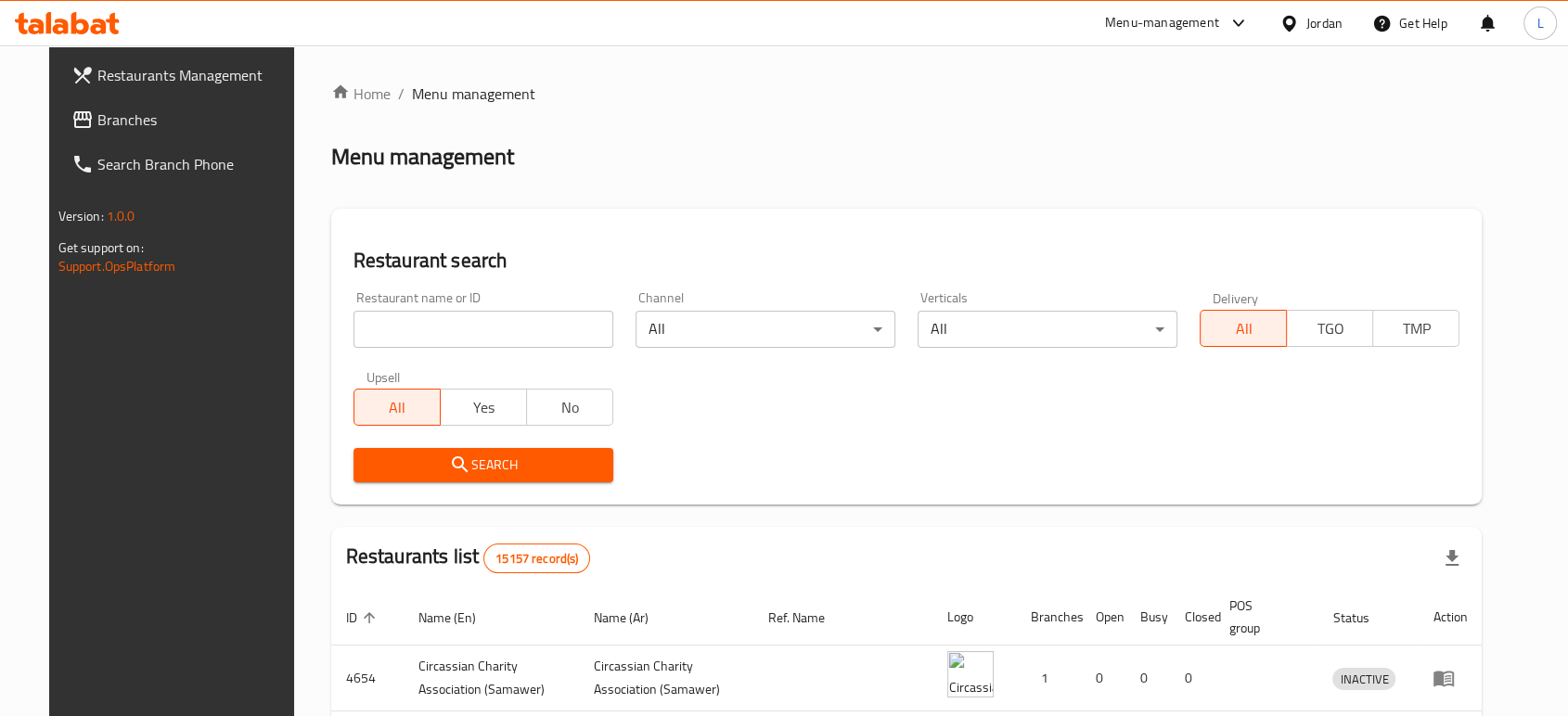
click at [454, 321] on input "search" at bounding box center [484, 329] width 259 height 37
type input "قاسيون"
click button "Search" at bounding box center [484, 465] width 259 height 34
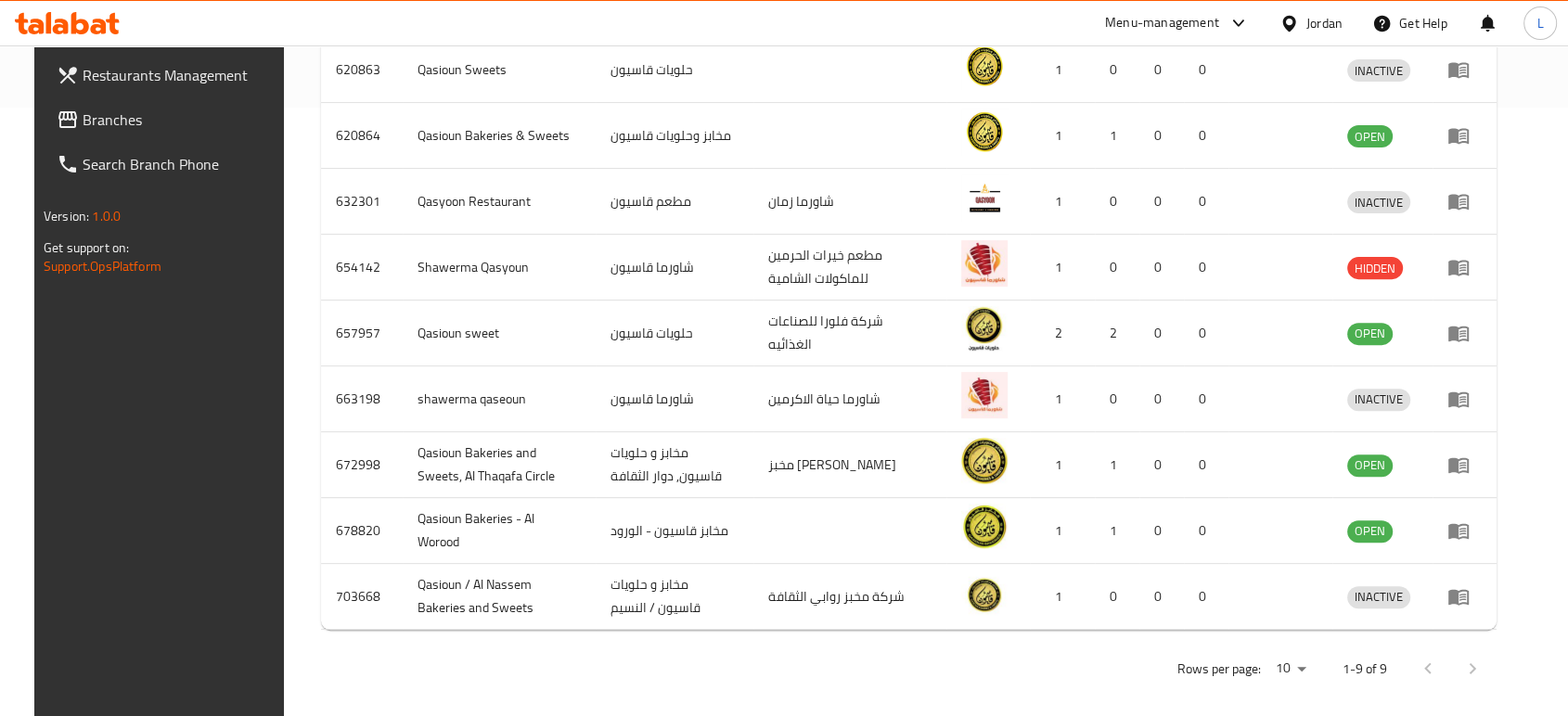
scroll to position [615, 0]
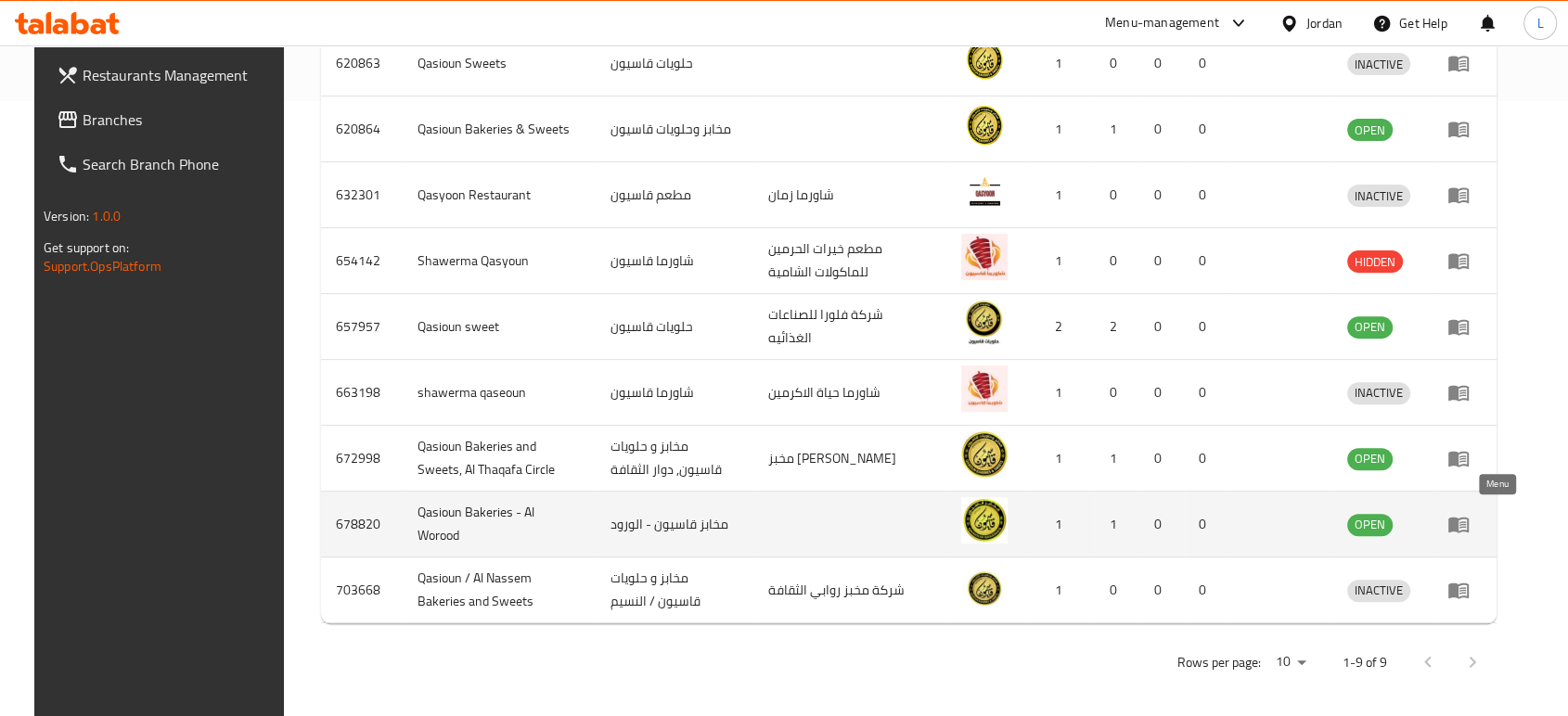
click at [1470, 523] on icon "enhanced table" at bounding box center [1458, 523] width 22 height 22
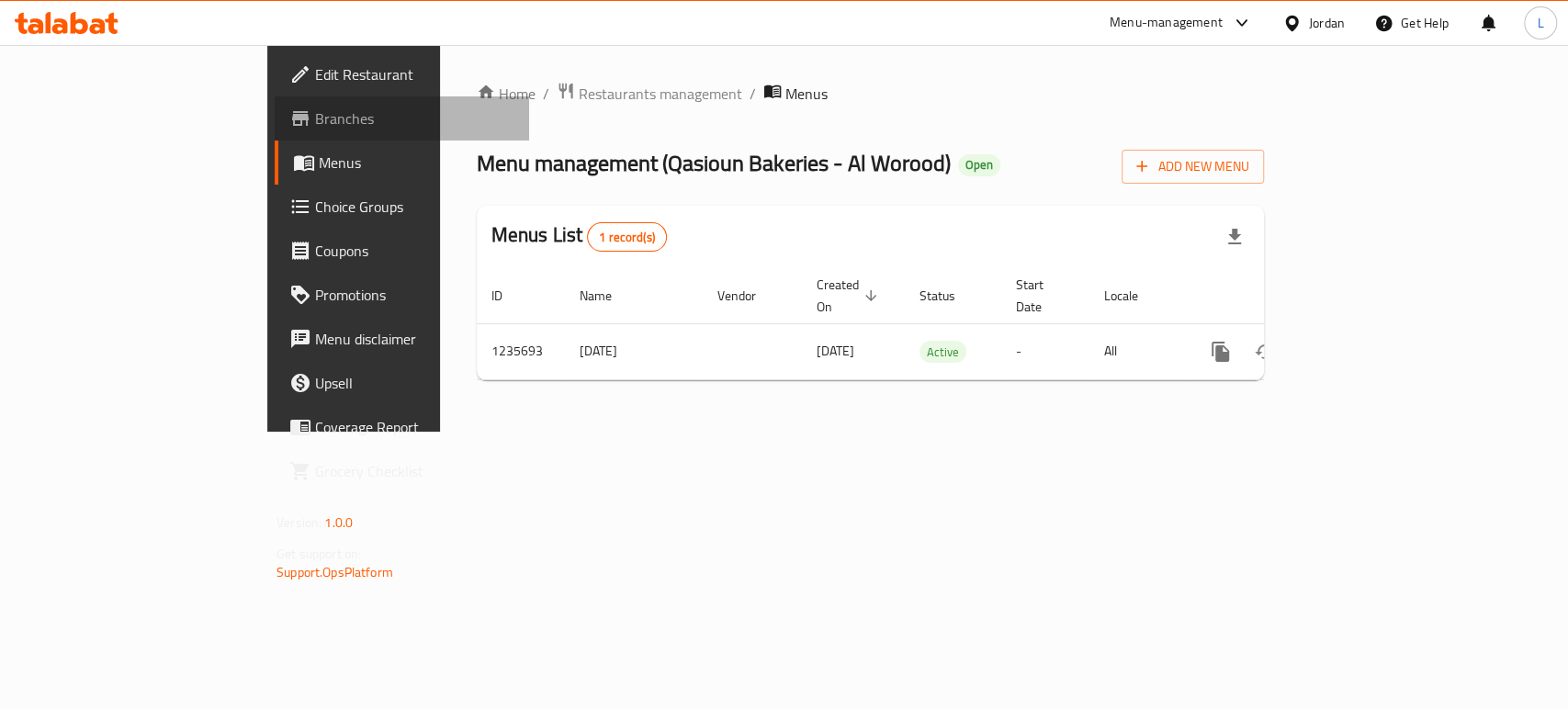
click at [275, 106] on link "Branches" at bounding box center [402, 118] width 255 height 44
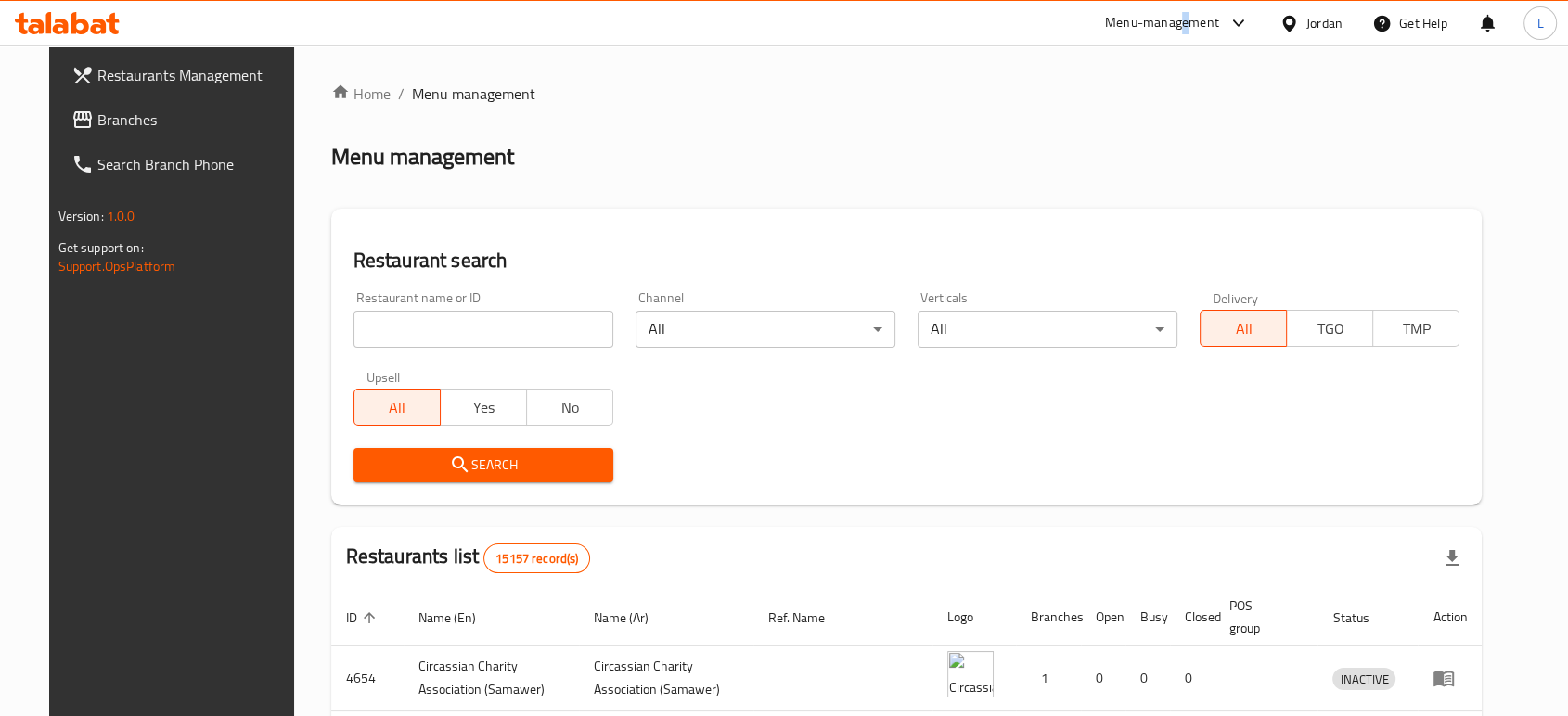
click at [1184, 26] on div "Menu-management" at bounding box center [1163, 23] width 114 height 22
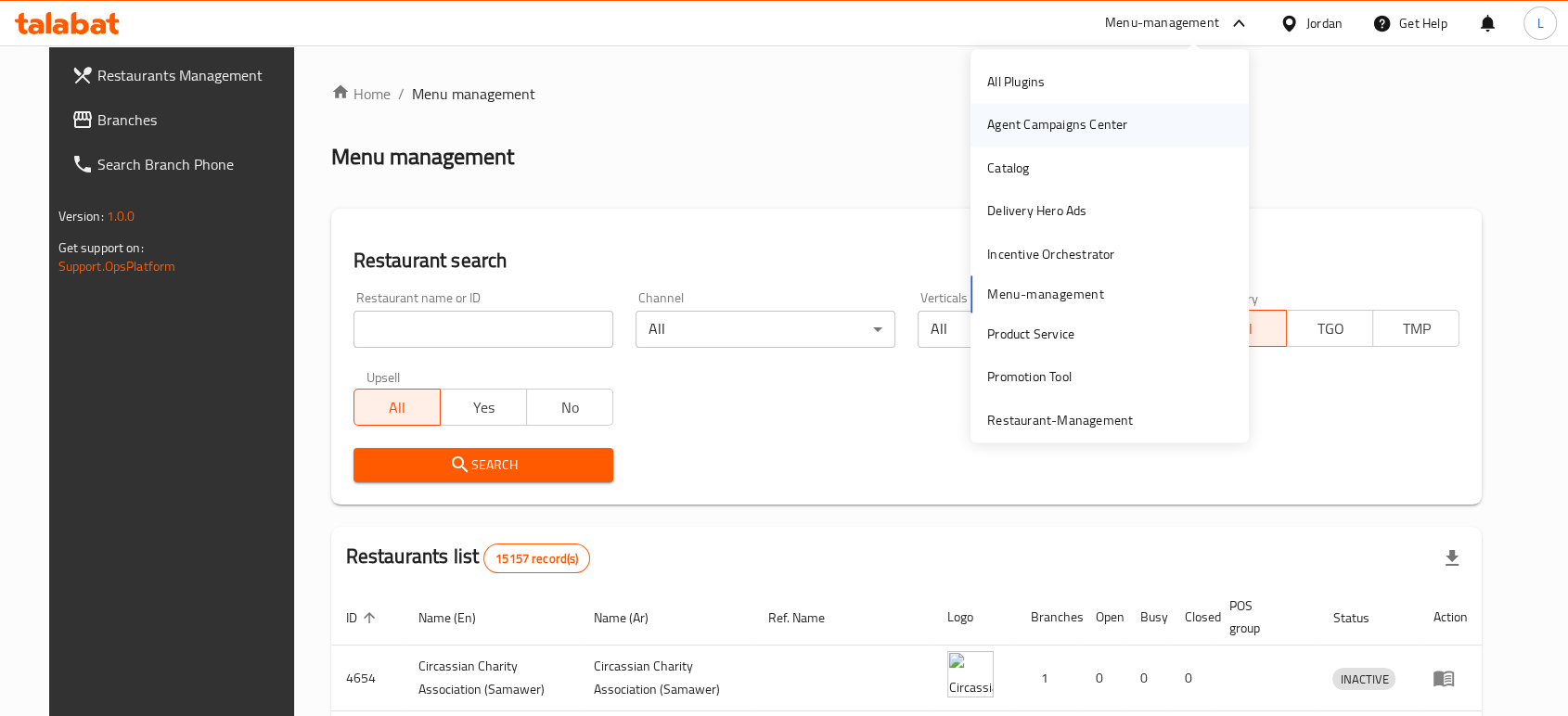
click at [1030, 126] on div "Agent Campaigns Center" at bounding box center [1057, 125] width 140 height 20
